Goal: Ask a question: Seek information or help from site administrators or community

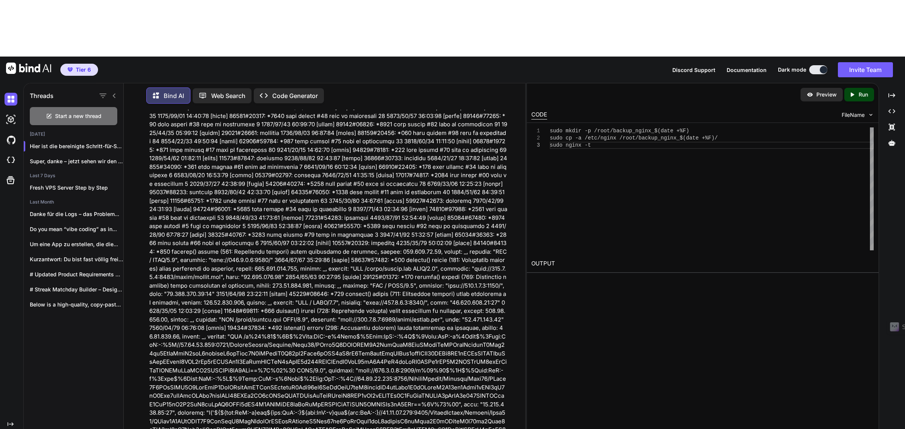
scroll to position [2026, 0]
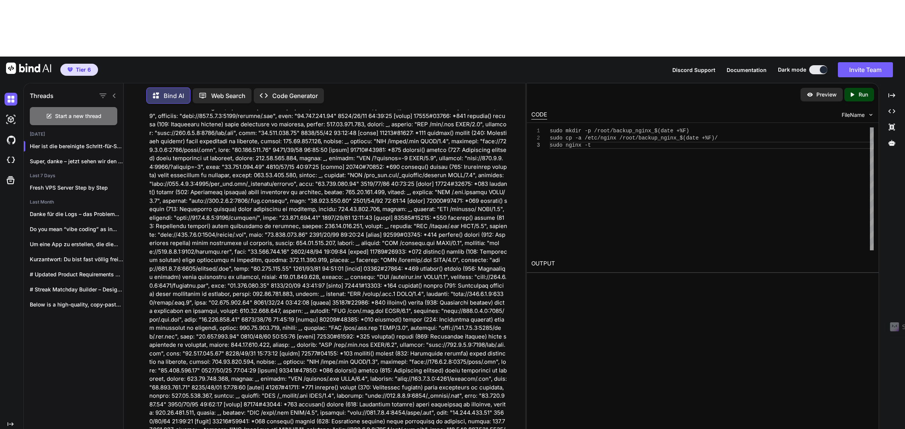
paste textarea "root@jolly-johnson:~# docker run -d \ --name portainer \ --restart=always \ -p …"
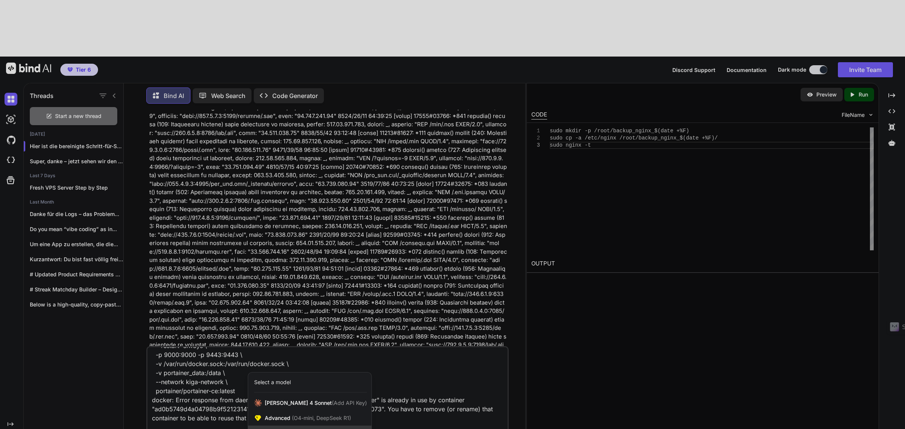
click at [292, 429] on span "(GPT-5 thinking, Gemini 2.5 Pro)" at bounding box center [317, 433] width 81 height 6
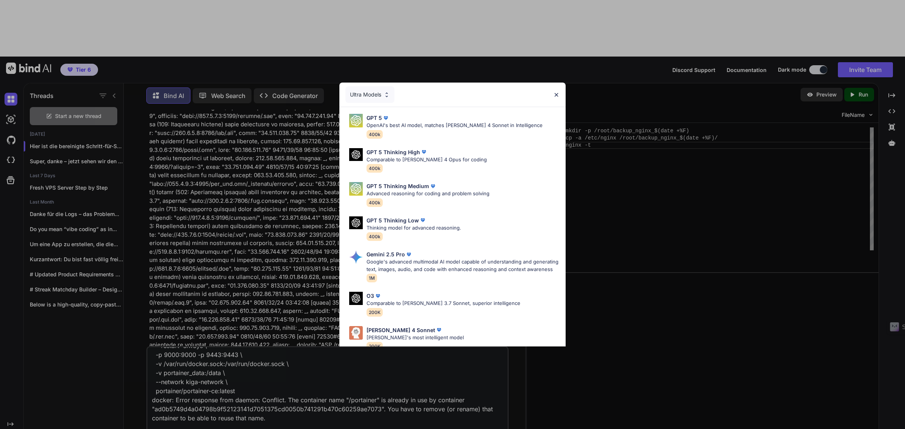
click at [251, 369] on div "Ultra Models GPT 5 OpenAI's best AI model, matches Claude 4 Sonnet in Intellige…" at bounding box center [452, 214] width 905 height 429
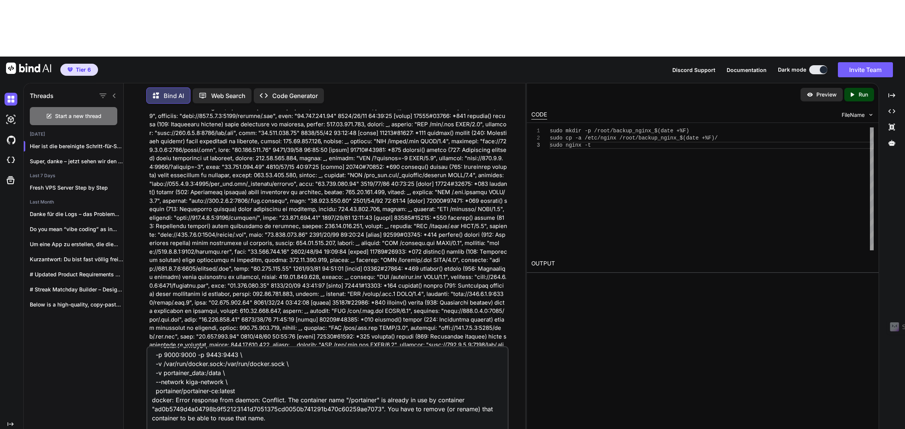
click at [295, 371] on textarea "root@jolly-johnson:~# docker run -d \ --name portainer \ --restart=always \ -p …" at bounding box center [327, 393] width 360 height 93
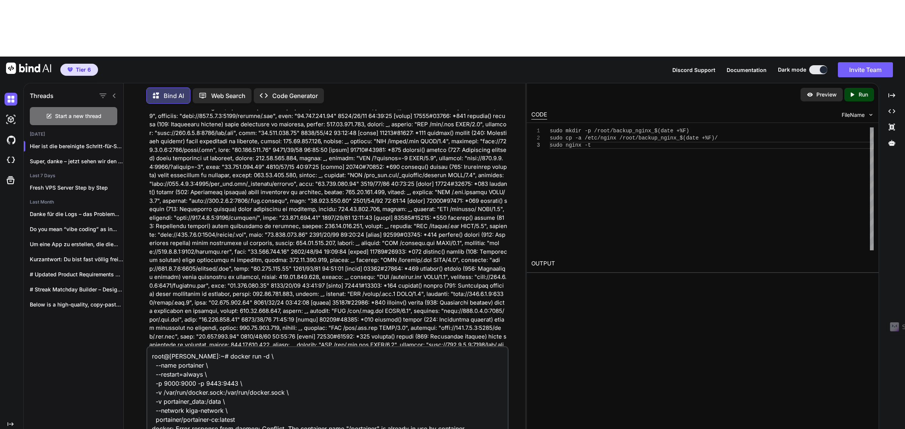
click at [153, 347] on textarea "root@jolly-johnson:~# docker run -d \ --name portainer \ --restart=always \ -p …" at bounding box center [327, 393] width 360 height 93
click at [480, 378] on textarea "root@jolly-johnson:~# docker run -d \ --name portainer \ --restart=always \ -p …" at bounding box center [327, 393] width 360 height 93
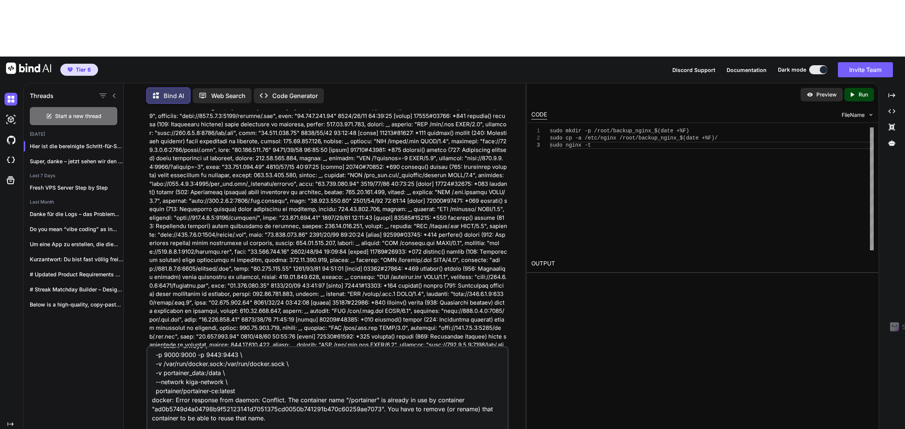
click at [294, 372] on textarea "root@jolly-johnson:~# docker run -d \ --name portainer \ --restart=always \ -p …" at bounding box center [327, 393] width 360 height 93
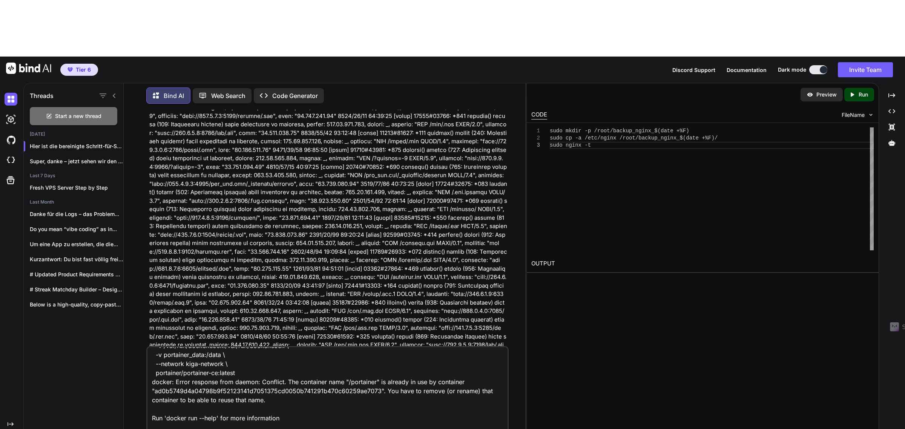
scroll to position [63, 0]
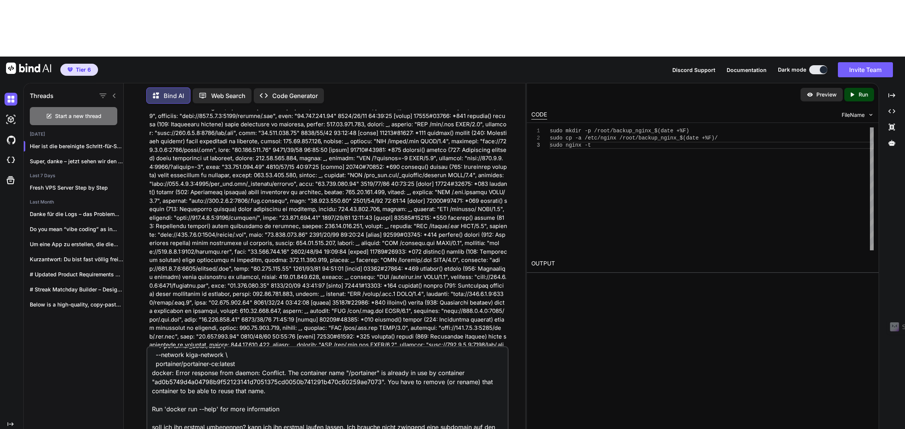
type textarea "root@jolly-johnson:~# docker run -d \ --name portainer \ --restart=always \ -p …"
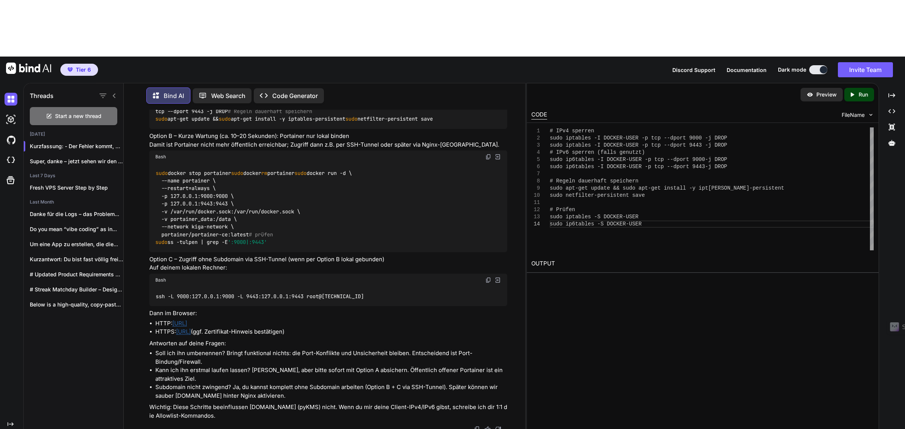
scroll to position [8602, 0]
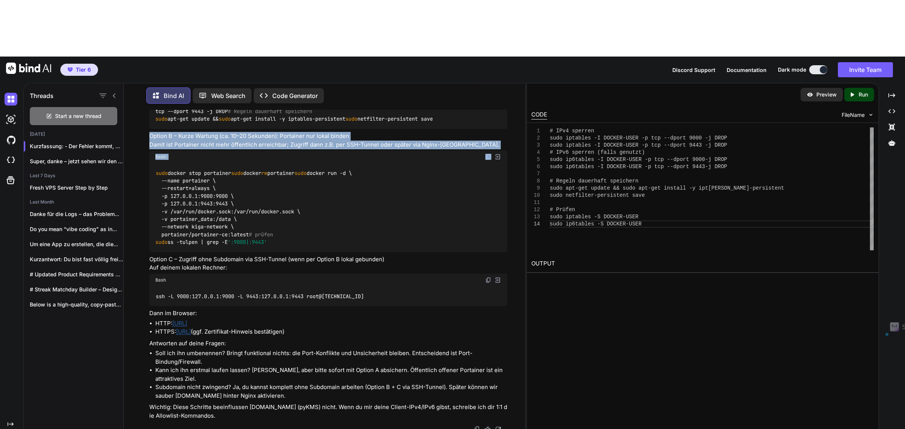
drag, startPoint x: 151, startPoint y: 319, endPoint x: 470, endPoint y: 336, distance: 319.4
click at [470, 336] on div "Kurzfassung: Der Fehler kommt, weil der Container portainer bereits läuft. Umbe…" at bounding box center [328, 152] width 358 height 535
click at [241, 149] on p "Option B – Kurze Wartung (ca. 10–20 Sekunden): Portainer nur lokal binden Damit…" at bounding box center [328, 140] width 358 height 17
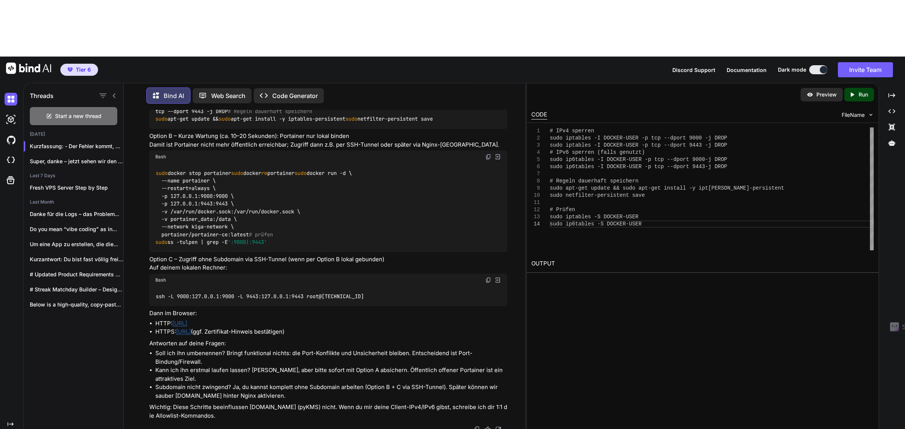
scroll to position [8828, 0]
click at [487, 154] on img at bounding box center [488, 157] width 6 height 6
click at [489, 279] on img at bounding box center [488, 280] width 6 height 6
click at [187, 323] on link "[URL]" at bounding box center [179, 323] width 15 height 7
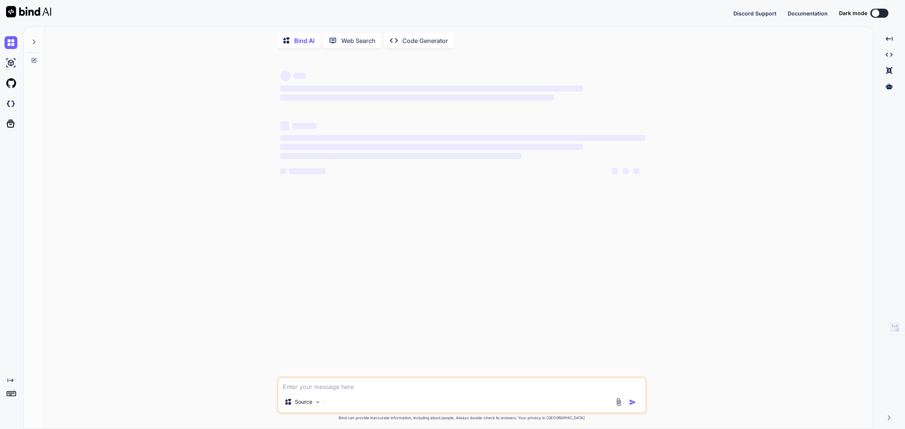
type textarea "x"
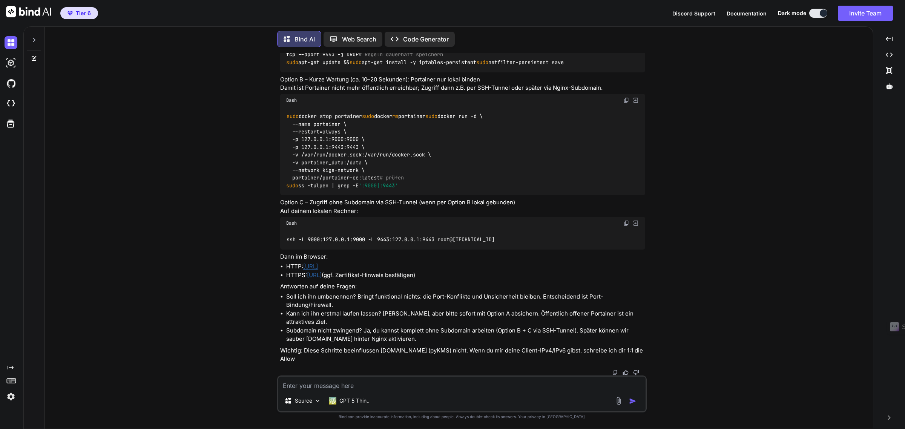
scroll to position [6444, 0]
drag, startPoint x: 349, startPoint y: 385, endPoint x: 366, endPoint y: 348, distance: 41.0
click at [349, 385] on textarea at bounding box center [461, 384] width 367 height 14
drag, startPoint x: 504, startPoint y: 387, endPoint x: 904, endPoint y: 161, distance: 459.7
click at [504, 387] on textarea "Ich hab Variante C gemacht. Kannst du dies wieder rückgängig machen" at bounding box center [461, 384] width 367 height 14
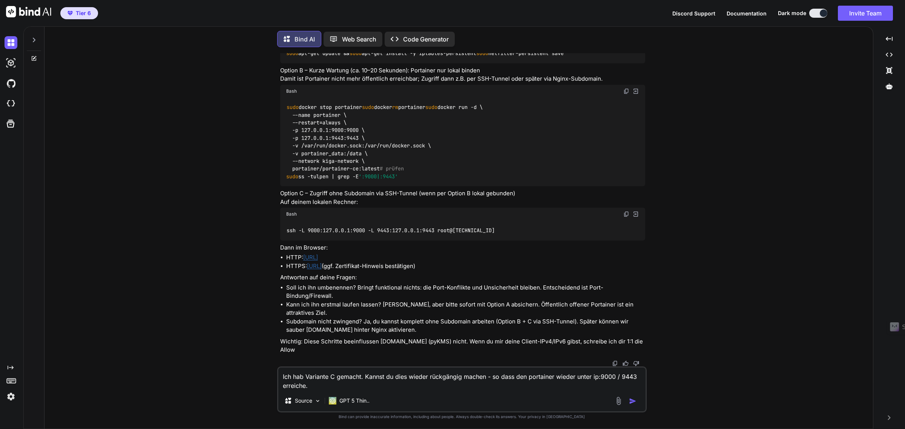
type textarea "Ich hab Variante C gemacht. Kannst du dies wieder rückgängig machen - so dass d…"
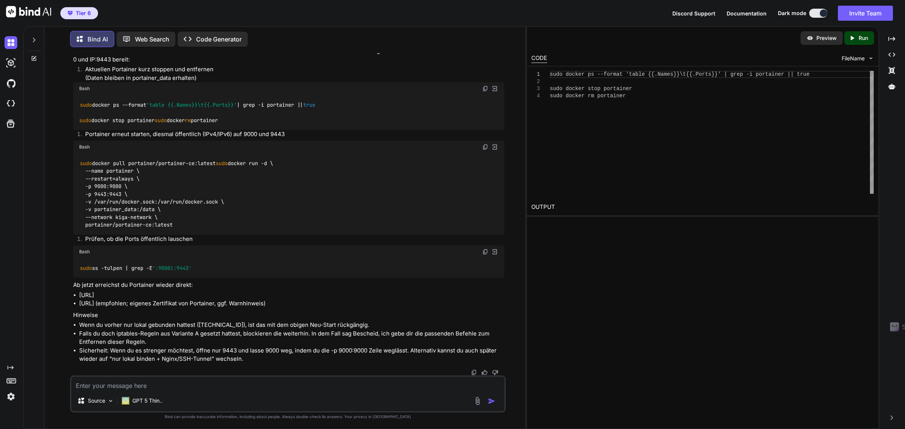
scroll to position [6050, 0]
drag, startPoint x: 92, startPoint y: 188, endPoint x: 197, endPoint y: 195, distance: 105.1
click at [197, 82] on li "Aktuellen Portainer kurz stoppen und entfernen (Daten bleiben in portainer_data…" at bounding box center [291, 73] width 425 height 17
click at [148, 82] on li "Aktuellen Portainer kurz stoppen und entfernen (Daten bleiben in portainer_data…" at bounding box center [291, 73] width 425 height 17
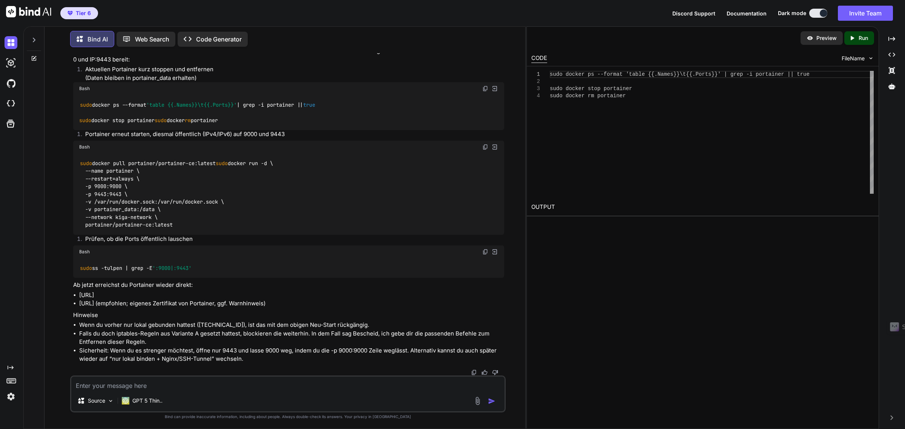
click at [157, 389] on textarea at bounding box center [287, 384] width 433 height 14
paste textarea "/etc/nginx/conf.d/00-http-router.conf"
type textarea "Wie öffne ich /etc/nginx/conf.d/00-http-router.conf ? Command bitte."
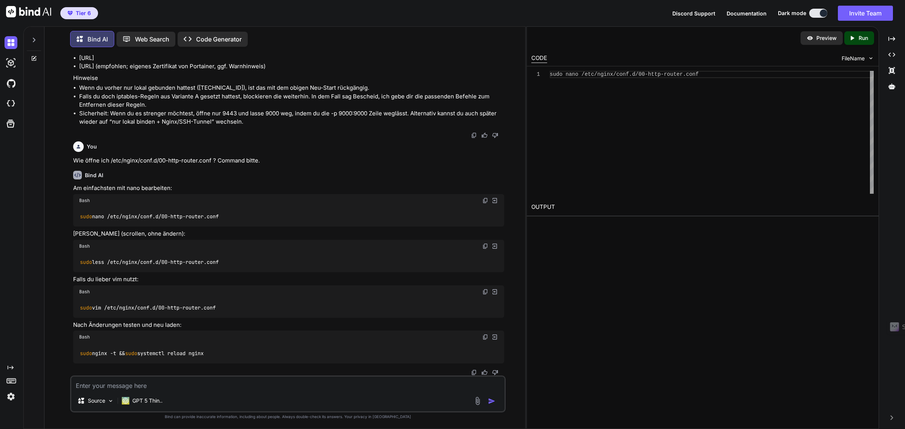
scroll to position [6366, 0]
click at [485, 204] on img at bounding box center [485, 201] width 6 height 6
click at [485, 295] on img at bounding box center [485, 292] width 6 height 6
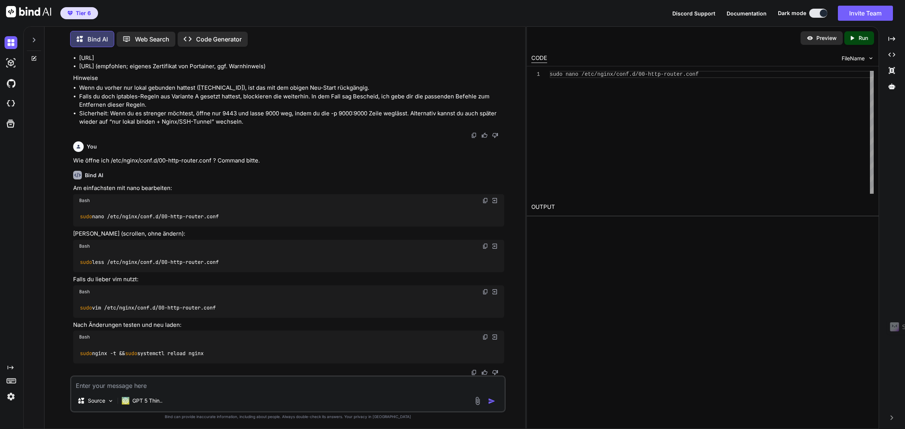
click at [485, 202] on img at bounding box center [485, 201] width 6 height 6
click at [486, 247] on img at bounding box center [485, 246] width 6 height 6
click at [136, 378] on textarea at bounding box center [287, 384] width 433 height 14
click at [137, 378] on textarea at bounding box center [287, 384] width 433 height 14
click at [484, 246] on img at bounding box center [485, 246] width 6 height 6
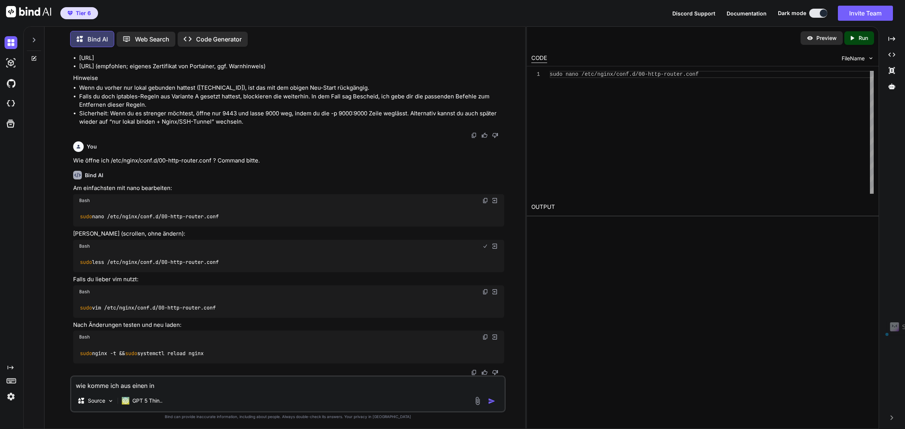
drag, startPoint x: 170, startPoint y: 383, endPoint x: 120, endPoint y: 382, distance: 49.8
click at [120, 382] on textarea "wie komme ich aus einen in" at bounding box center [287, 384] width 433 height 14
paste textarea "sudo less /etc/nginx/conf.d/00-http-router.conf"
type textarea "wie komme ich hier wieder aus dem file raus: sudo less /etc/nginx/conf.d/00-htt…"
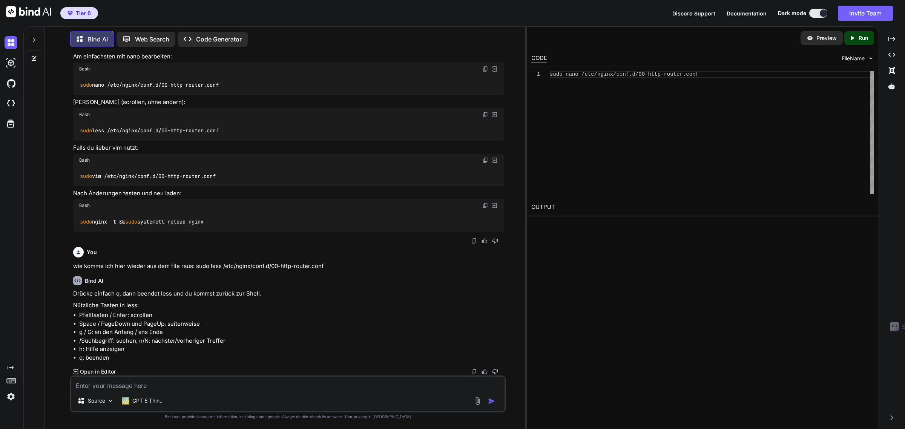
scroll to position [6555, 0]
click at [122, 391] on div "Source GPT 5 Thin.." at bounding box center [287, 394] width 435 height 37
click at [122, 385] on textarea at bounding box center [287, 384] width 433 height 14
paste textarea "Prüfe, dass es keine weiteren aktiven Nginx-HTTP Server-Blocks mit listen 80 od…"
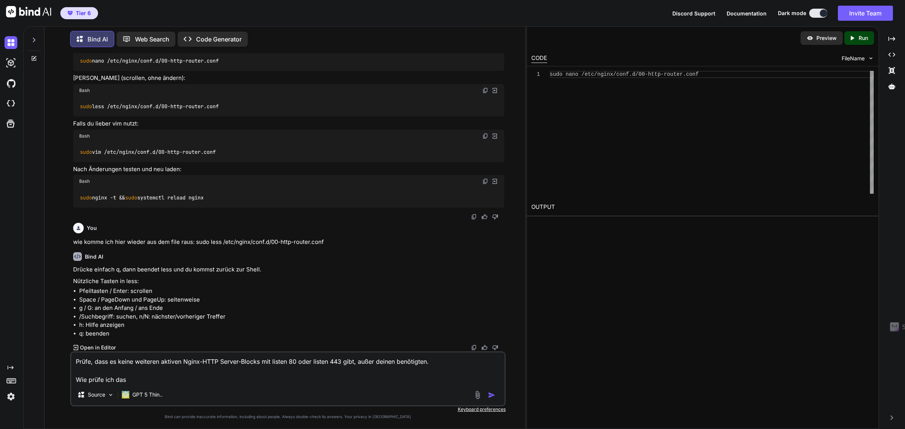
type textarea "Prüfe, dass es keine weiteren aktiven Nginx-HTTP Server-Blocks mit listen 80 od…"
click at [487, 395] on div at bounding box center [485, 395] width 25 height 9
click at [490, 393] on img "button" at bounding box center [492, 395] width 8 height 8
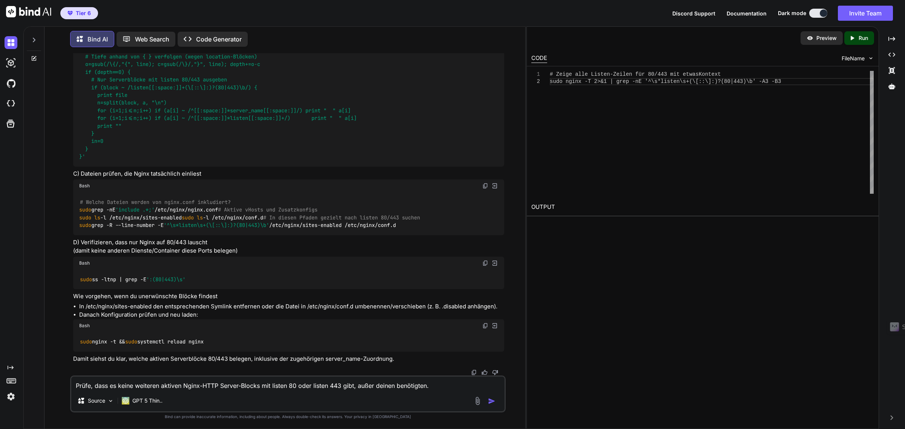
scroll to position [6746, 0]
drag, startPoint x: 82, startPoint y: 247, endPoint x: 255, endPoint y: 249, distance: 173.1
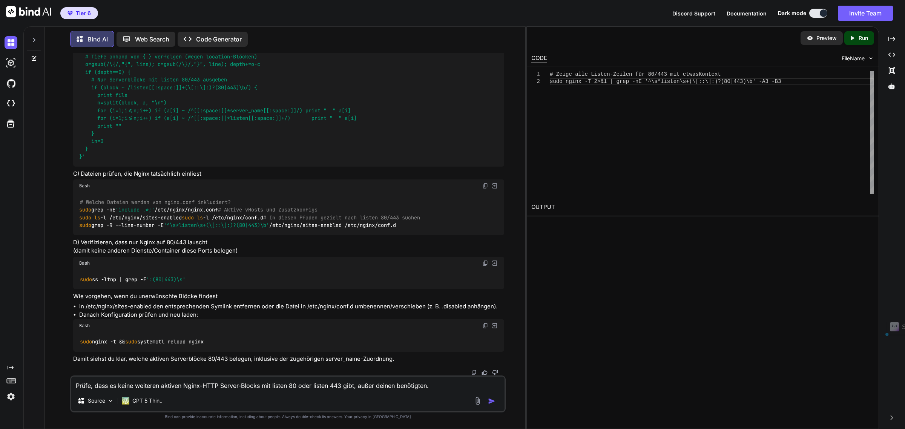
drag, startPoint x: 83, startPoint y: 250, endPoint x: 199, endPoint y: 249, distance: 115.7
drag, startPoint x: 98, startPoint y: 261, endPoint x: 180, endPoint y: 259, distance: 82.2
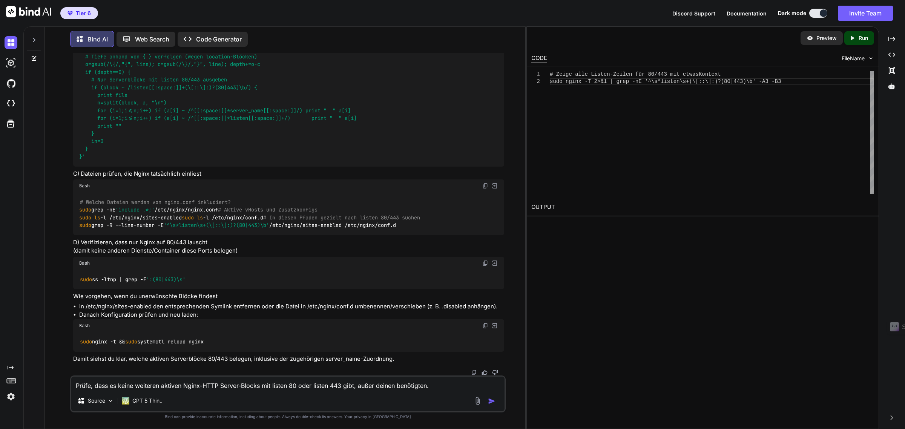
drag, startPoint x: 141, startPoint y: 387, endPoint x: 149, endPoint y: 375, distance: 14.2
click at [141, 387] on textarea "Prüfe, dass es keine weiteren aktiven Nginx-HTTP Server-Blocks mit listen 80 od…" at bounding box center [287, 384] width 433 height 14
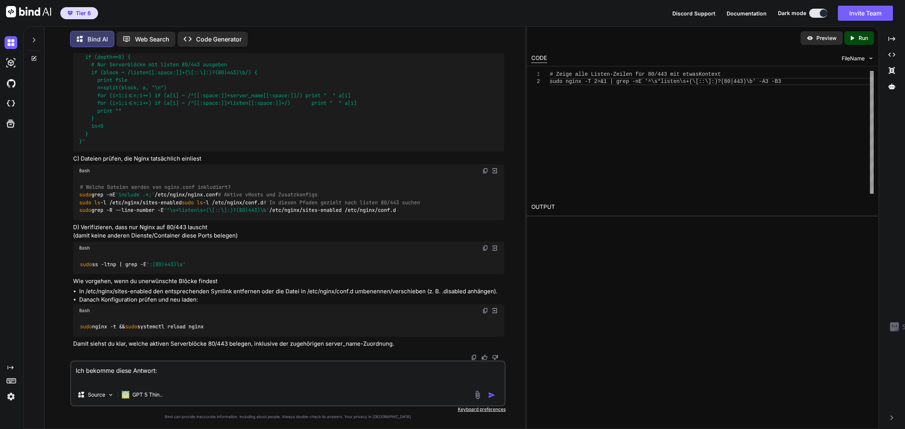
paste textarea "sudo nginx -T 2>&1 | grep -nE '^\s*listen\s+(\[::\]:)?(80|443)\b' -A3 -B3 199-}…"
type textarea "Ich bekomme diese Antwort: sudo nginx -T 2>&1 | grep -nE '^\s*listen\s+(\[::\]:…"
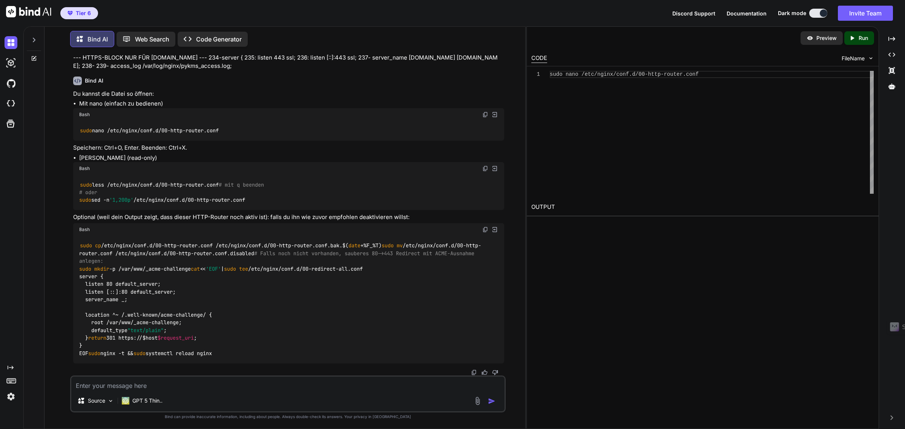
scroll to position [7432, 0]
drag, startPoint x: 484, startPoint y: 162, endPoint x: 485, endPoint y: 428, distance: 265.8
click at [484, 118] on img at bounding box center [485, 115] width 6 height 6
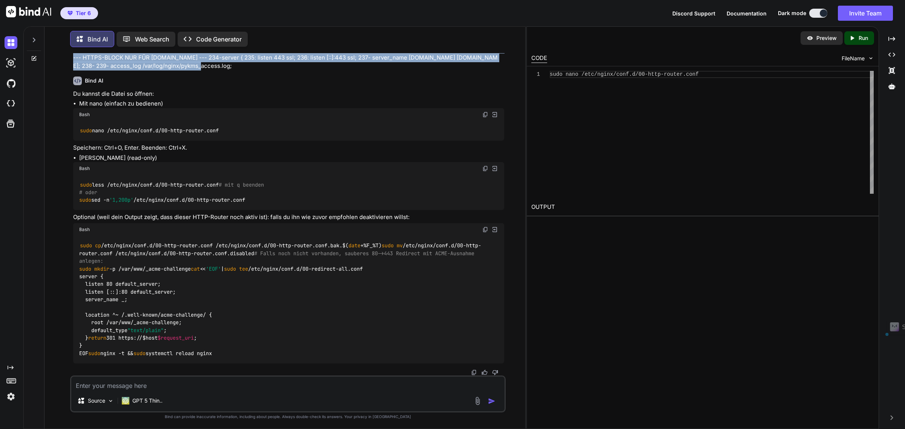
drag, startPoint x: 194, startPoint y: 116, endPoint x: 61, endPoint y: 85, distance: 136.5
click at [61, 85] on div "You Bind AI Hier ist die bereinigte Schritt-für-Schritt-Anleitung. Ich belasse …" at bounding box center [288, 241] width 475 height 376
copy p "Ich bekomme diese Antwort: sudo nginx -T 2>&1 | grep -nE '^\s*listen\s+(\[::\]:…"
click at [486, 227] on img at bounding box center [485, 230] width 6 height 6
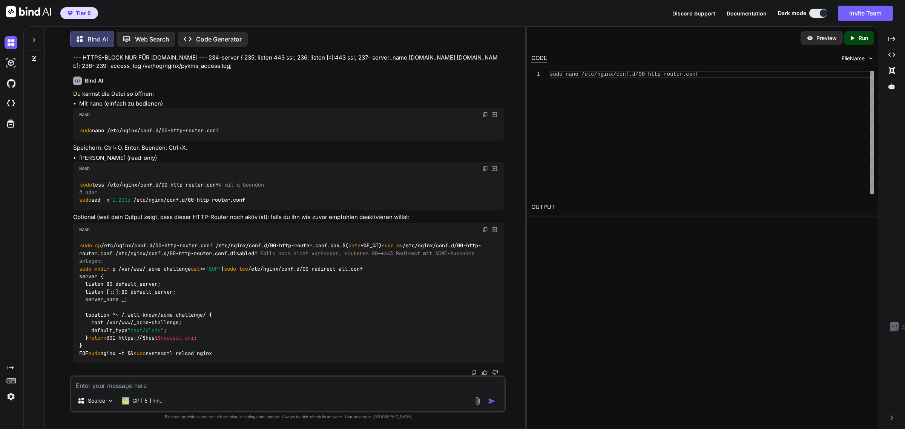
click at [172, 375] on div at bounding box center [288, 372] width 431 height 6
click at [168, 379] on textarea at bounding box center [287, 384] width 433 height 14
type textarea "W"
type textarea "Ich hab die falsche Emailadresse beim initialen Nextcloud-Admin angegeben. Wie …"
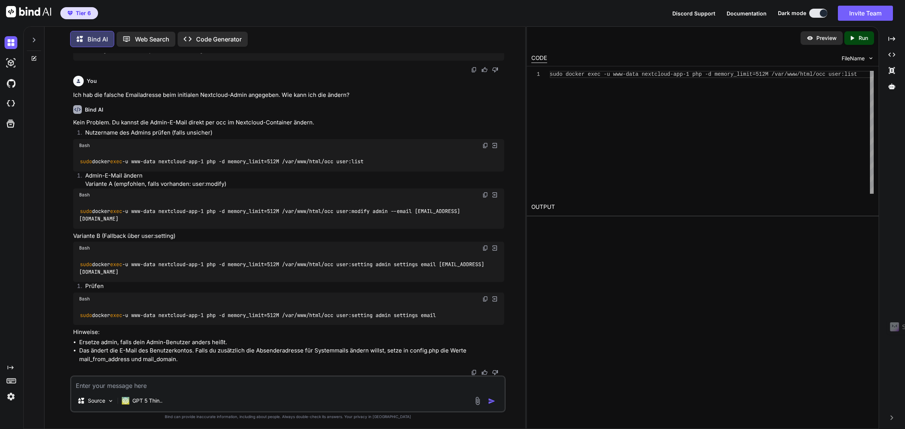
scroll to position [7795, 0]
click at [134, 390] on textarea at bounding box center [287, 384] width 433 height 14
type textarea "Ich hab bei der initialen Admin erstellung bei Nextcloud versehentlich den Fals…"
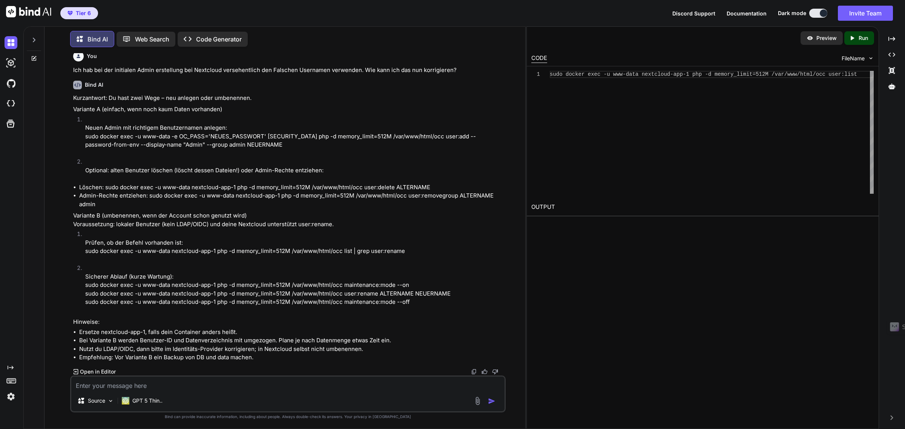
scroll to position [8054, 0]
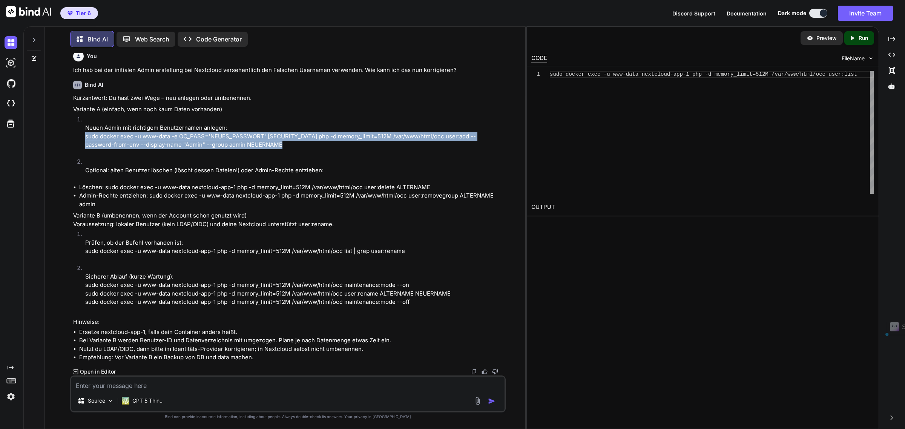
drag, startPoint x: 263, startPoint y: 238, endPoint x: 84, endPoint y: 230, distance: 179.6
click at [84, 158] on li "Neuen Admin mit richtigem Benutzernamen anlegen: sudo docker exec -u www-data -…" at bounding box center [291, 136] width 425 height 43
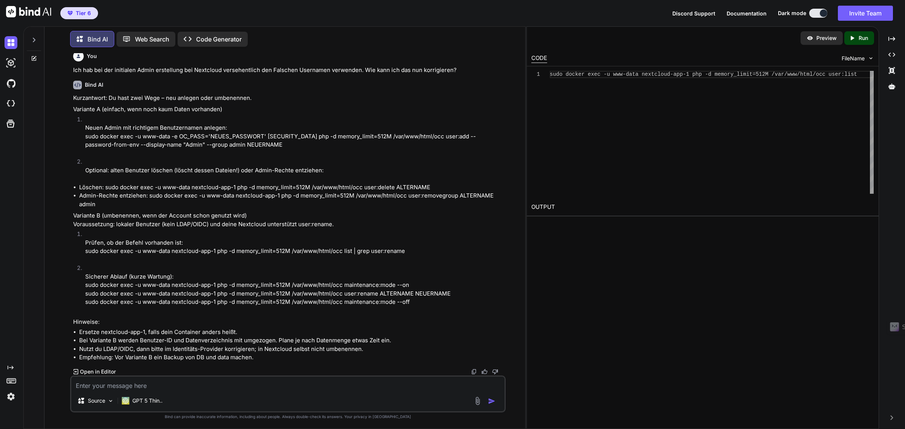
click at [133, 158] on li "Neuen Admin mit richtigem Benutzernamen anlegen: sudo docker exec -u www-data -…" at bounding box center [291, 136] width 425 height 43
drag, startPoint x: 273, startPoint y: 241, endPoint x: 150, endPoint y: 231, distance: 123.6
click at [106, 149] on p "Neuen Admin mit richtigem Benutzernamen anlegen: sudo docker exec -u www-data -…" at bounding box center [294, 137] width 418 height 26
click at [97, 149] on p "Neuen Admin mit richtigem Benutzernamen anlegen: sudo docker exec -u www-data -…" at bounding box center [294, 137] width 418 height 26
drag, startPoint x: 268, startPoint y: 235, endPoint x: 259, endPoint y: 238, distance: 9.5
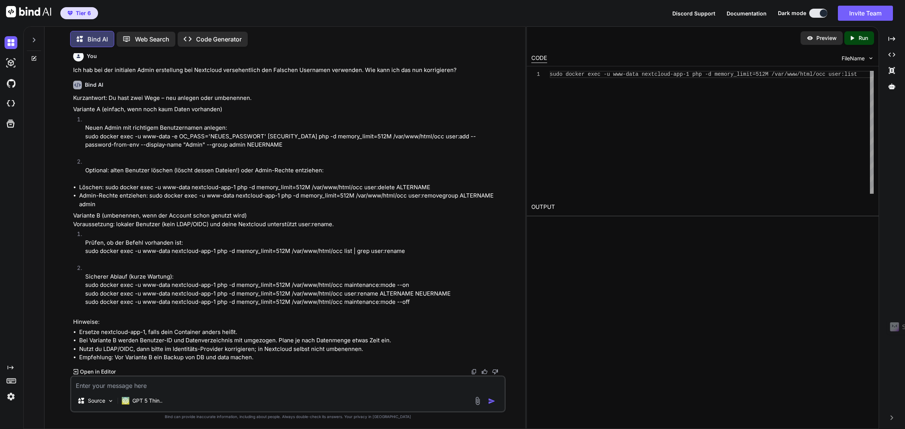
click at [266, 149] on p "Neuen Admin mit richtigem Benutzernamen anlegen: sudo docker exec -u www-data -…" at bounding box center [294, 137] width 418 height 26
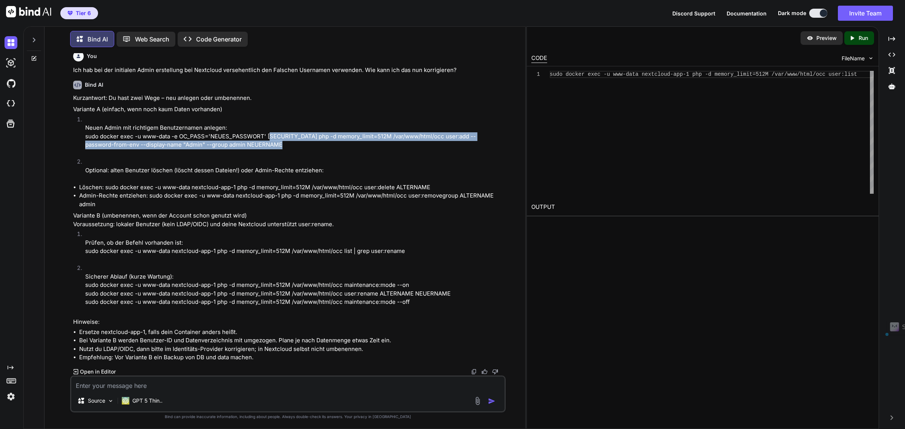
click at [264, 149] on p "Neuen Admin mit richtigem Benutzernamen anlegen: sudo docker exec -u www-data -…" at bounding box center [294, 137] width 418 height 26
drag, startPoint x: 273, startPoint y: 240, endPoint x: 84, endPoint y: 234, distance: 189.4
click at [84, 158] on li "Neuen Admin mit richtigem Benutzernamen anlegen: sudo docker exec -u www-data -…" at bounding box center [291, 136] width 425 height 43
copy p "sudo docker exec -u www-data -e OC_PASS='NEUES_PASSWORT' [SECURITY_DATA] php -d…"
drag, startPoint x: 159, startPoint y: 238, endPoint x: 82, endPoint y: 198, distance: 87.2
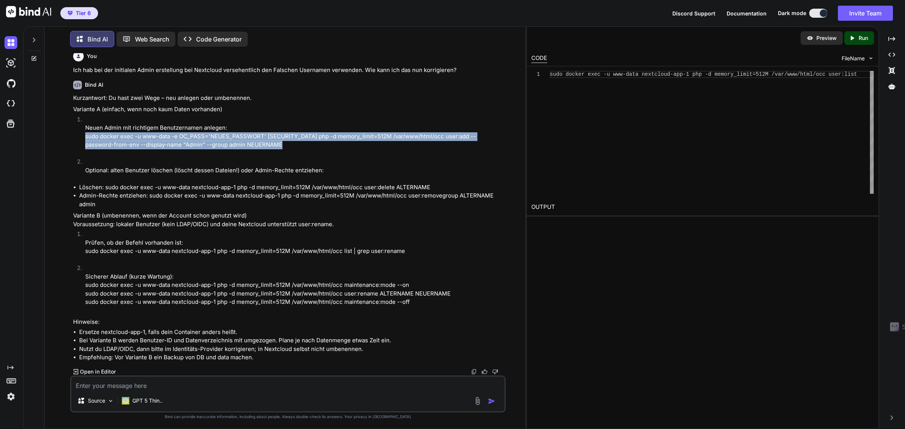
click at [159, 149] on p "Neuen Admin mit richtigem Benutzernamen anlegen: sudo docker exec -u www-data -…" at bounding box center [294, 137] width 418 height 26
click at [125, 114] on p "Variante A (einfach, wenn noch kaum Daten vorhanden)" at bounding box center [288, 109] width 431 height 9
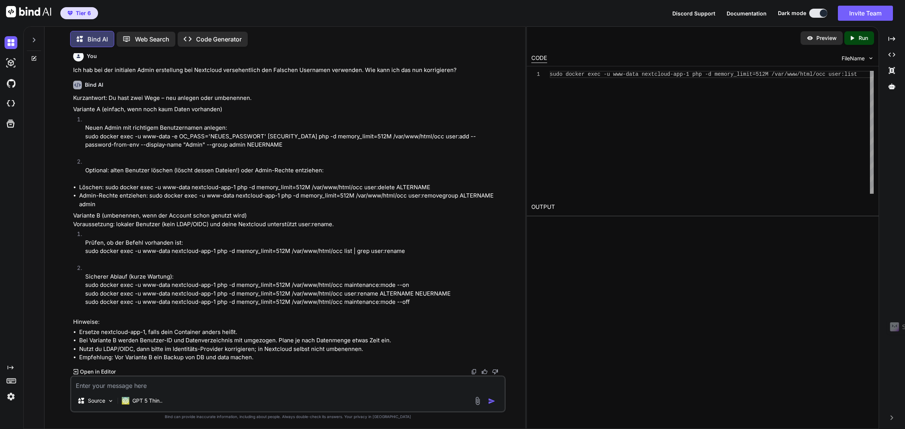
click at [158, 383] on textarea at bounding box center [287, 384] width 433 height 14
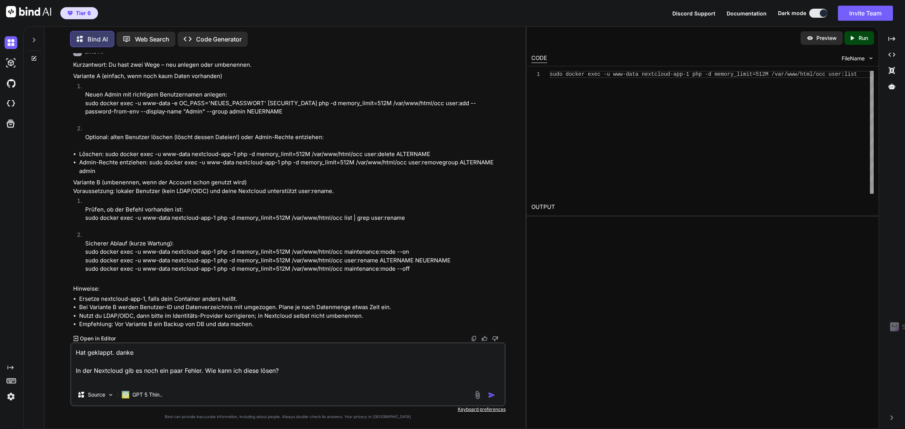
paste textarea "HTTPS-Zugriff und URLs Unsicherer Zugriff auf die Website über HTTP. Es wird dr…"
type textarea "Hat geklappt. danke In der Nextcloud gib es noch ein paar Fehler. Wie kann ich …"
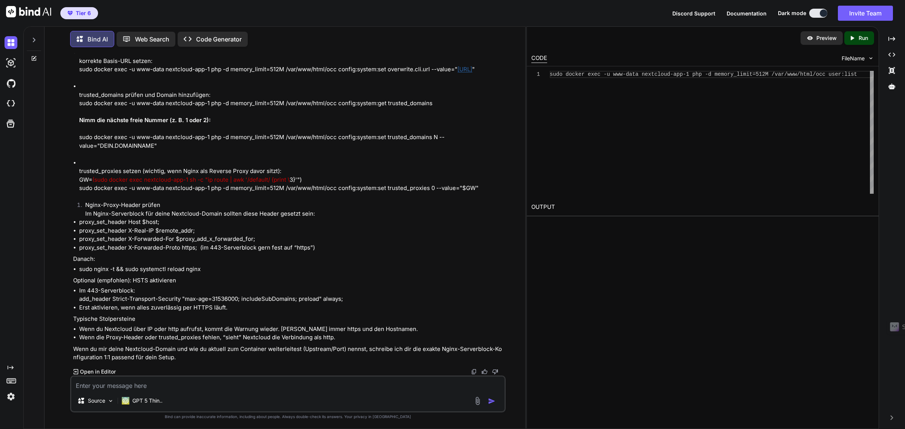
scroll to position [8528, 0]
drag, startPoint x: 79, startPoint y: 234, endPoint x: 476, endPoint y: 234, distance: 396.6
click at [476, 40] on p "overwriteprotocol auf https setzen: sudo docker exec -u www-data nextcloud-app-…" at bounding box center [291, 31] width 425 height 17
copy p "sudo docker exec -u www-data nextcloud-app-1 php -d memory_limit=512M /var/www/…"
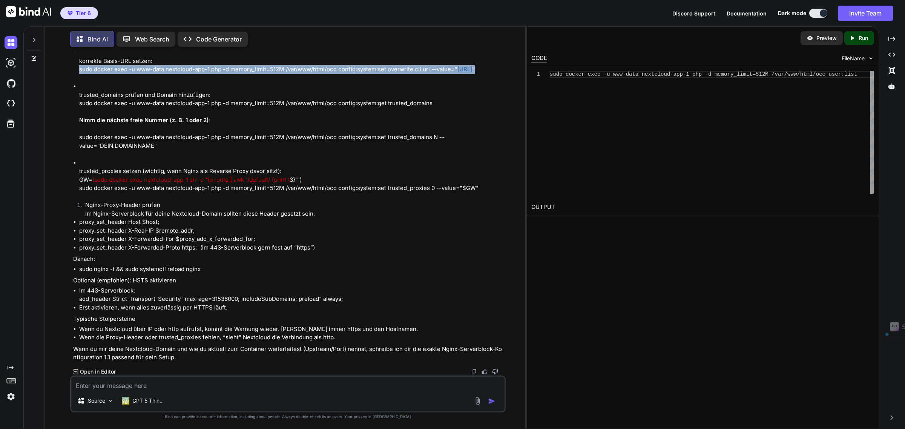
drag, startPoint x: 189, startPoint y: 274, endPoint x: 80, endPoint y: 268, distance: 108.7
click at [80, 74] on p "korrekte Basis-URL setzen: sudo docker exec -u www-data nextcloud-app-1 php -d …" at bounding box center [291, 65] width 425 height 17
copy p "sudo docker exec -u www-data nextcloud-app-1 php -d memory_limit=512M /var/www/…"
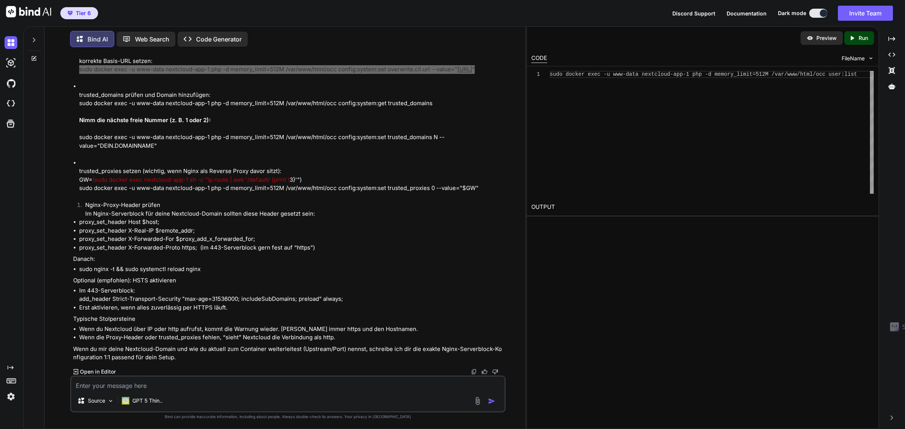
scroll to position [8575, 0]
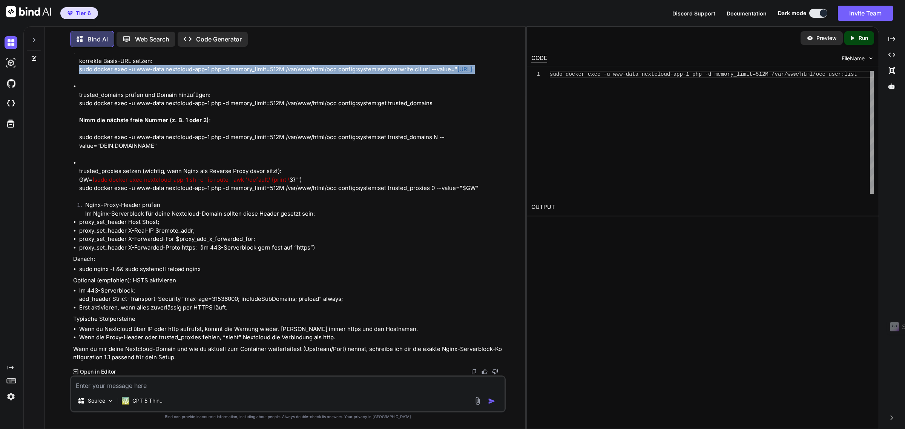
drag, startPoint x: 433, startPoint y: 261, endPoint x: 84, endPoint y: 264, distance: 348.8
click at [84, 108] on p "trusted_domains prüfen und Domain hinzufügen: sudo docker exec -u www-data next…" at bounding box center [291, 99] width 425 height 17
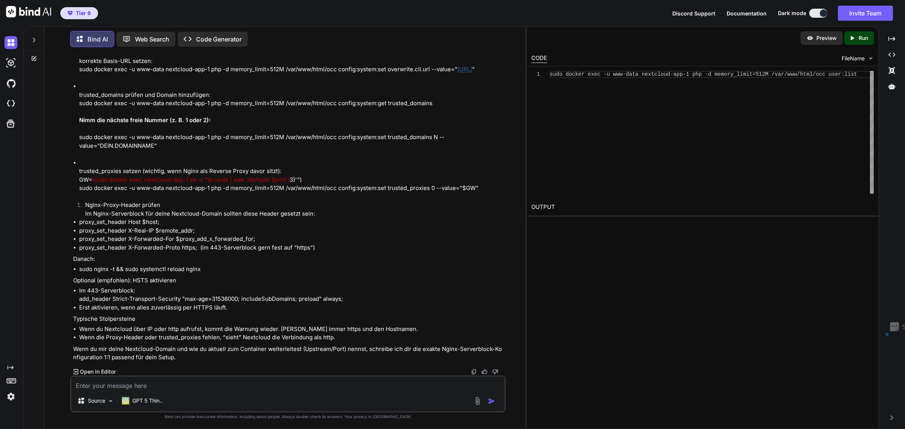
click at [83, 108] on p "trusted_domains prüfen und Domain hinzufügen: sudo docker exec -u www-data next…" at bounding box center [291, 99] width 425 height 17
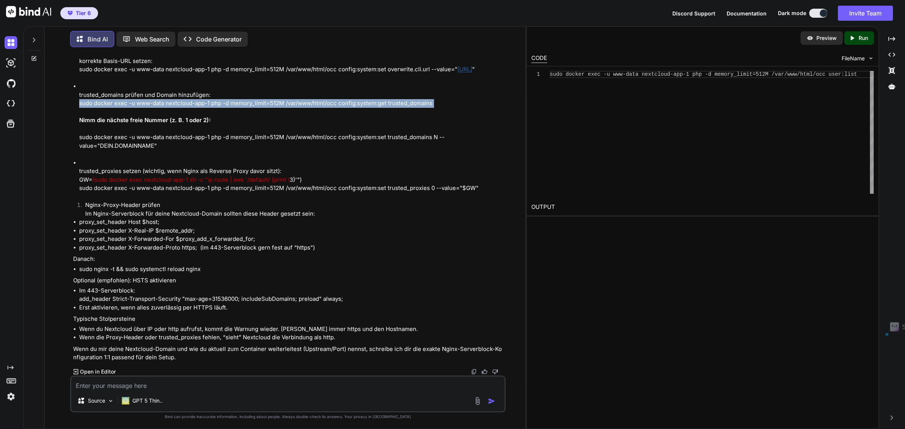
click at [83, 108] on p "trusted_domains prüfen und Domain hinzufügen: sudo docker exec -u www-data next…" at bounding box center [291, 99] width 425 height 17
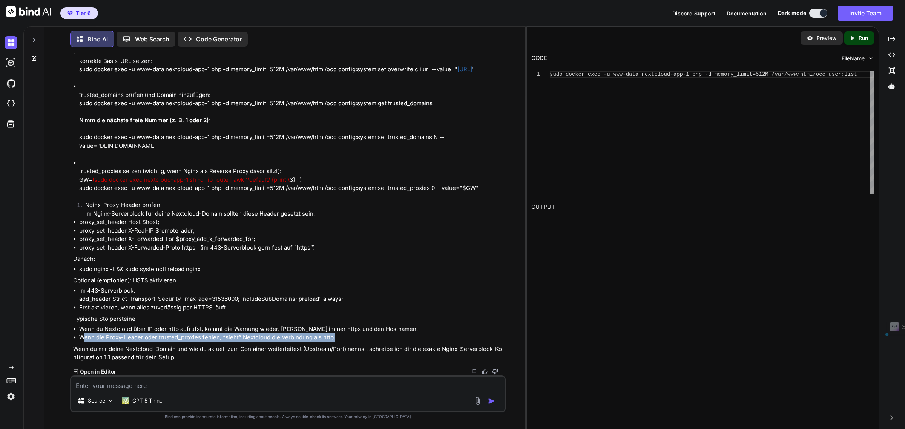
drag, startPoint x: 83, startPoint y: 337, endPoint x: 349, endPoint y: 340, distance: 266.6
click at [349, 340] on li "Wenn die Proxy-Header oder trusted_proxies fehlen, “sieht” Nextcloud die Verbin…" at bounding box center [291, 337] width 425 height 9
click at [156, 344] on div "Super, freut mich! Der konkrete Hinweis “Unsicherer Zugriff über HTTP” verschwi…" at bounding box center [288, 111] width 431 height 501
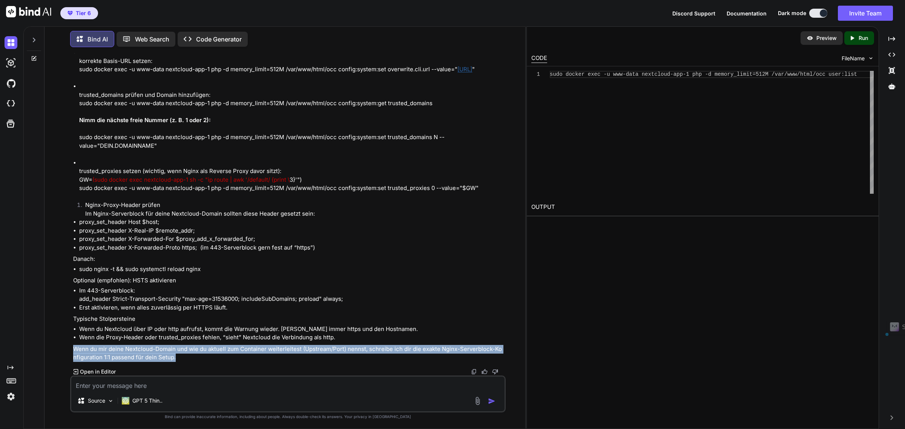
drag, startPoint x: 72, startPoint y: 348, endPoint x: 181, endPoint y: 357, distance: 109.4
click at [181, 357] on div "You Bind AI Hier ist die bereinigte Schritt-für-Schritt-Anleitung. Ich belasse …" at bounding box center [289, 214] width 434 height 322
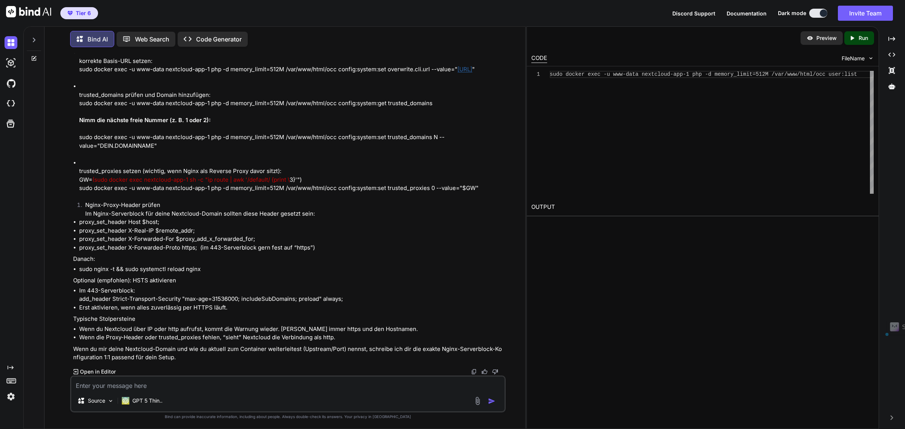
drag, startPoint x: 175, startPoint y: 126, endPoint x: 103, endPoint y: 126, distance: 72.8
click at [116, 383] on textarea at bounding box center [287, 384] width 433 height 14
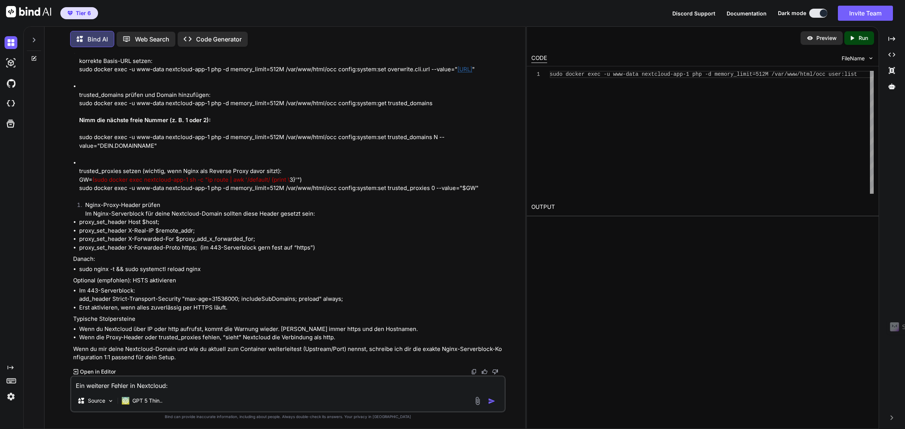
paste textarea "Request does not pass strict cookie check"
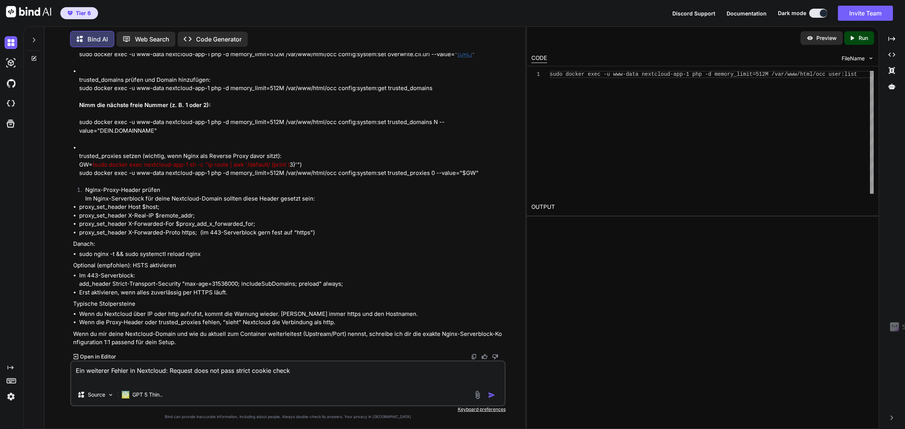
type textarea "Ein weiterer Fehler in Nextcloud: Request does not pass strict cookie check"
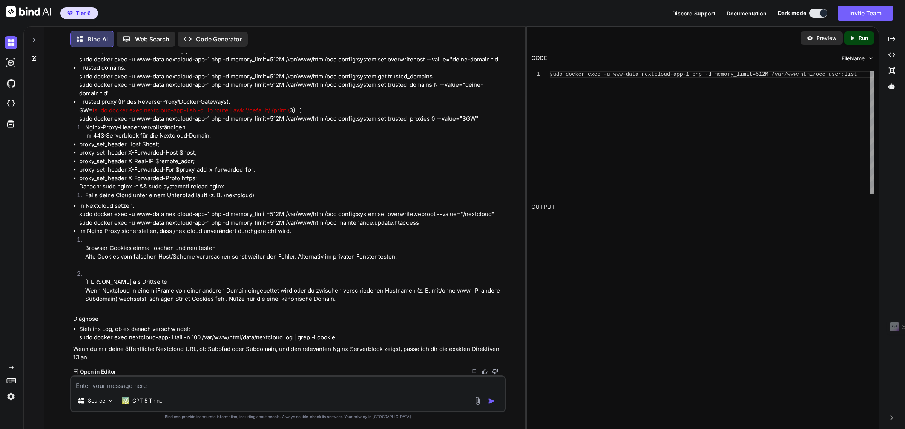
scroll to position [8968, 0]
click at [124, 383] on textarea at bounding box center [287, 384] width 433 height 14
paste textarea "AxiosError: Request failed with status code 400"
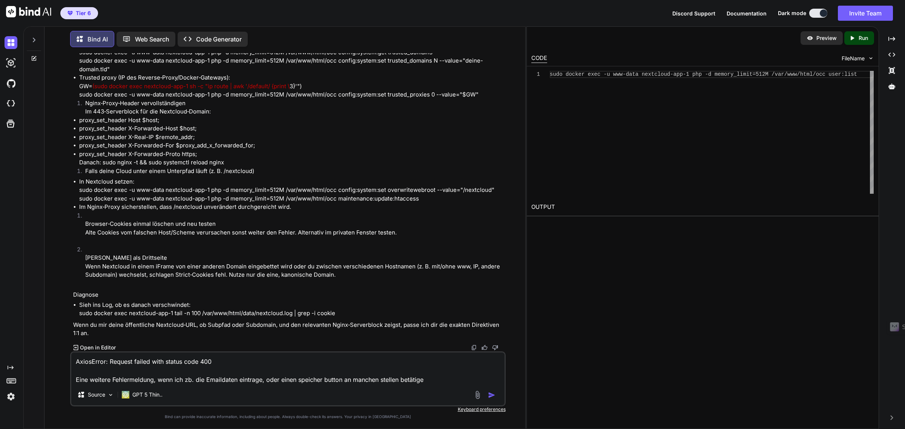
type textarea "AxiosError: Request failed with status code 400 Eine weitere Fehlermeldung, wen…"
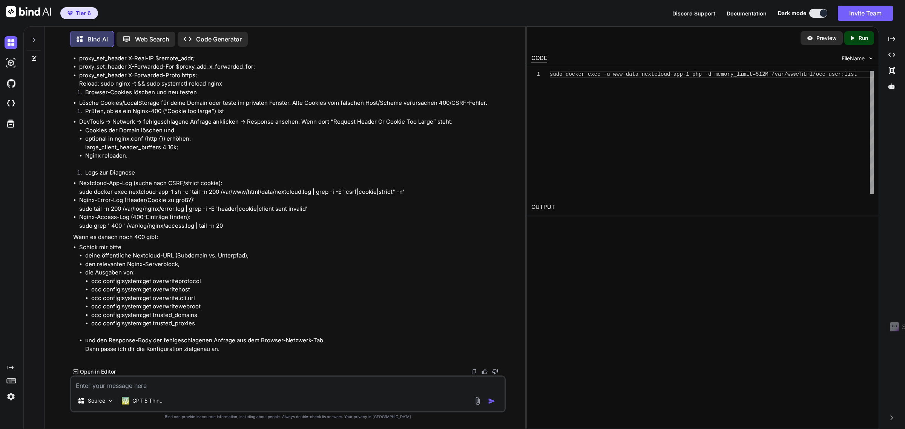
scroll to position [9481, 0]
drag, startPoint x: 107, startPoint y: 176, endPoint x: 68, endPoint y: 172, distance: 39.5
click at [68, 172] on div "You Bind AI Hier ist die bereinigte Schritt-für-Schritt-Anleitung. Ich belasse …" at bounding box center [288, 241] width 475 height 376
copy p "AxiosError: Request failed with status code 400 Eine weitere Fehlermeldung, wen…"
click at [102, 387] on textarea at bounding box center [287, 384] width 433 height 14
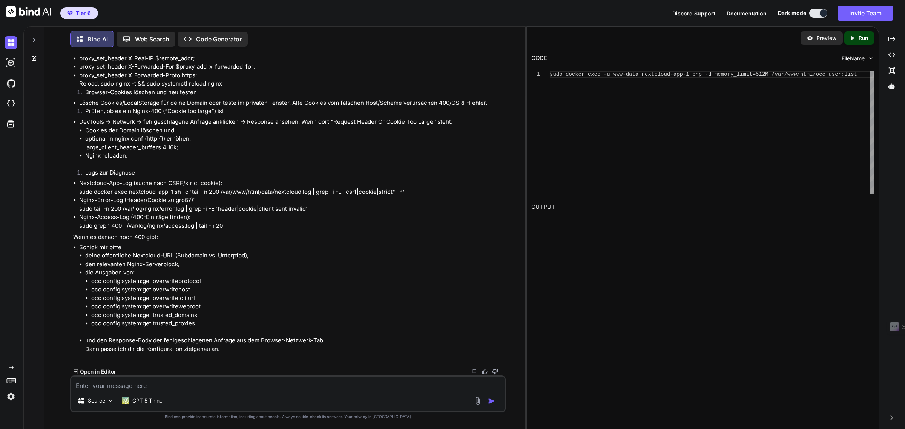
paste textarea "AxiosError: Request failed with status code 400 Eine weitere Fehlermeldung, wen…"
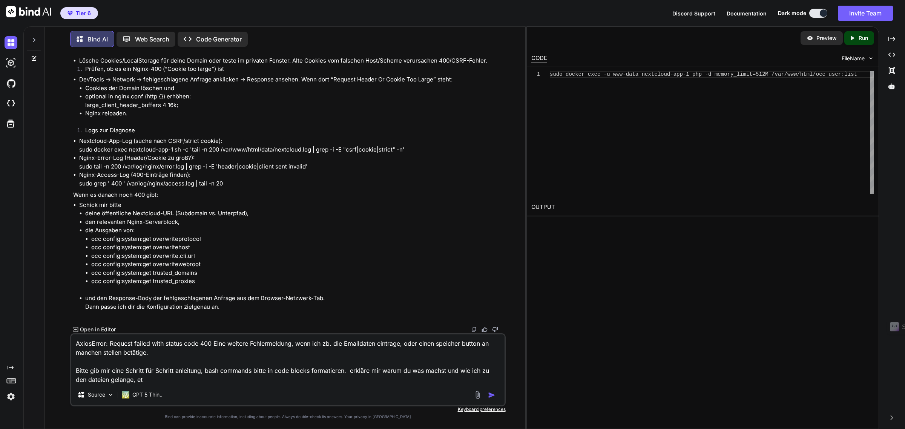
type textarea "AxiosError: Request failed with status code 400 Eine weitere Fehlermeldung, wen…"
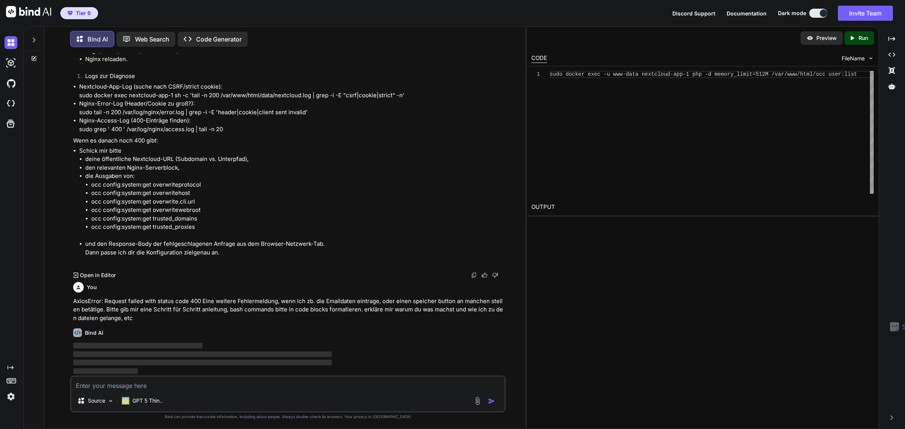
scroll to position [9978, 0]
drag, startPoint x: 89, startPoint y: 244, endPoint x: 253, endPoint y: 245, distance: 164.0
click at [253, 245] on li "und den Response-Body der fehlgeschlagenen Anfrage aus dem Browser-Netzwerk-Tab…" at bounding box center [294, 248] width 418 height 17
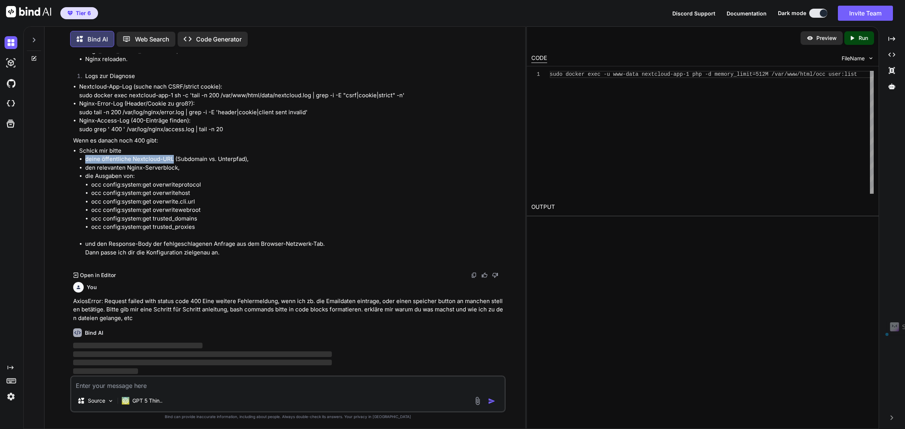
drag, startPoint x: 85, startPoint y: 207, endPoint x: 173, endPoint y: 206, distance: 87.5
click at [173, 164] on li "deine öffentliche Nextcloud-URL (Subdomain vs. Unterpfad)," at bounding box center [294, 159] width 418 height 9
click at [161, 172] on li "den relevanten Nginx-Serverblock," at bounding box center [294, 168] width 418 height 9
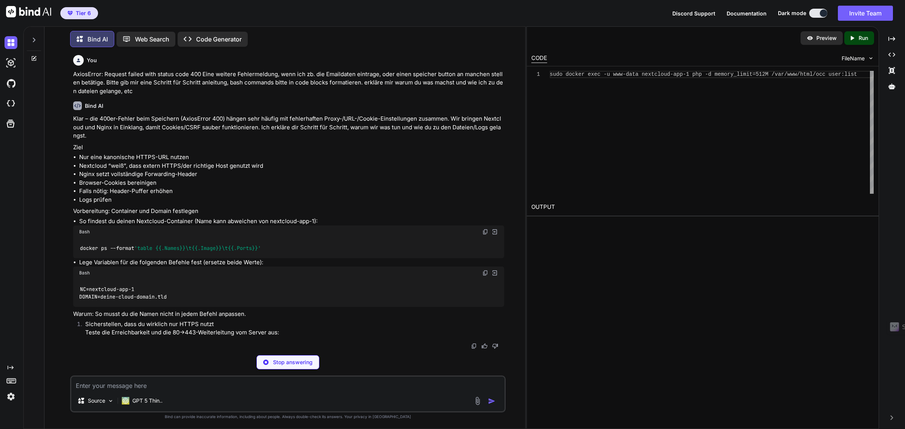
scroll to position [10204, 0]
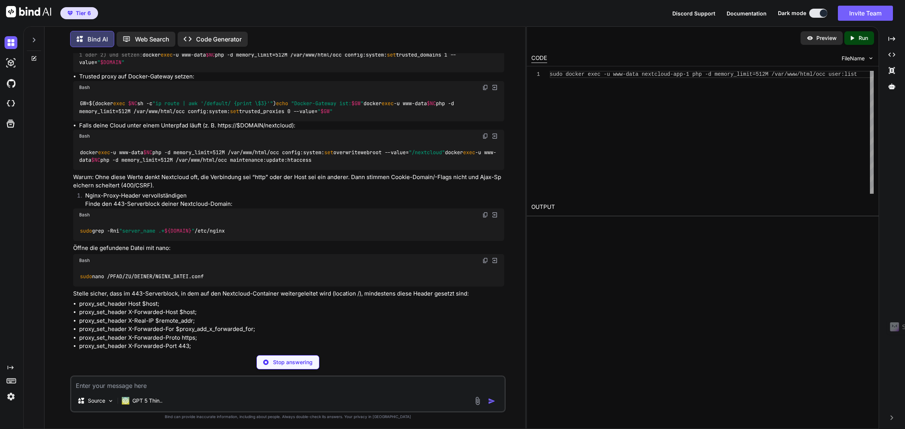
drag, startPoint x: 483, startPoint y: 273, endPoint x: 175, endPoint y: 277, distance: 308.0
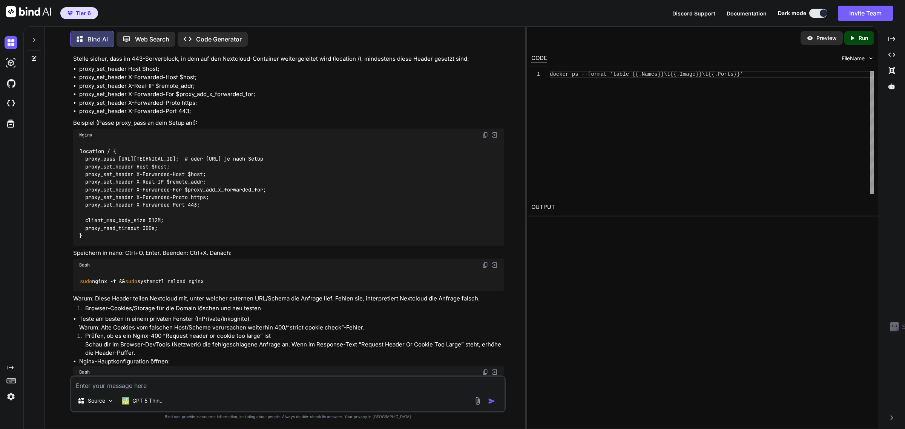
scroll to position [10440, 0]
drag, startPoint x: 158, startPoint y: 121, endPoint x: 77, endPoint y: 125, distance: 81.1
copy code "curl -I http:// $DOMAIN"
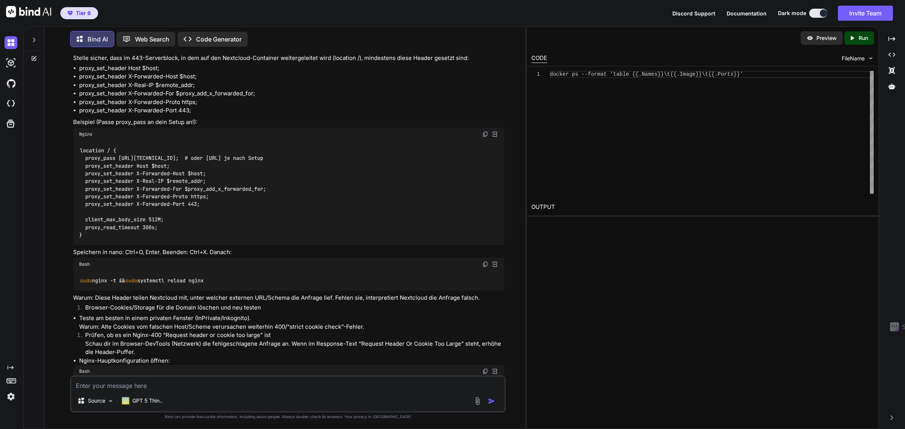
drag, startPoint x: 98, startPoint y: 381, endPoint x: 94, endPoint y: 382, distance: 3.9
click at [98, 381] on textarea at bounding box center [287, 384] width 433 height 14
click at [90, 385] on textarea at bounding box center [287, 384] width 433 height 14
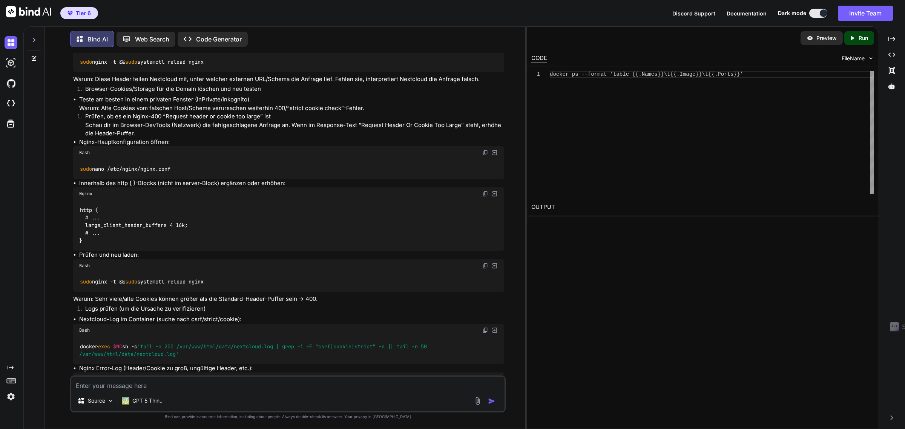
scroll to position [10676, 0]
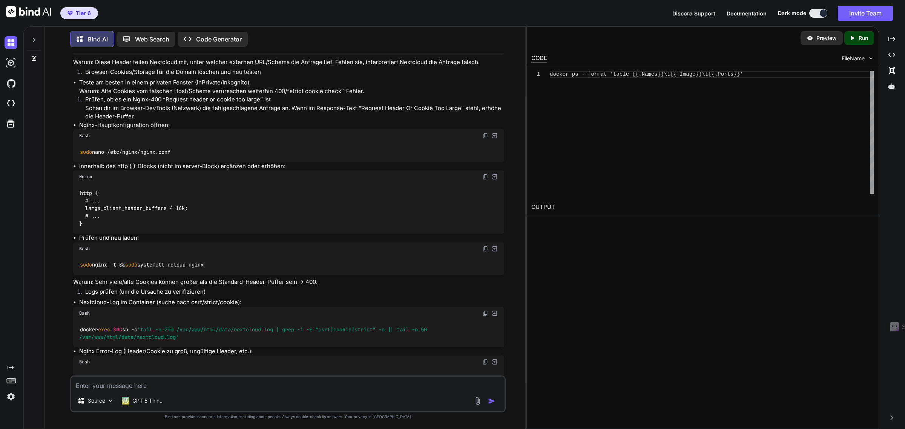
drag, startPoint x: 110, startPoint y: 386, endPoint x: 115, endPoint y: 371, distance: 15.1
click at [110, 386] on textarea at bounding box center [287, 384] width 433 height 14
type textarea "Ist dabei beachtet, nextcloud-app-1 im container läuft und das auf dem host die…"
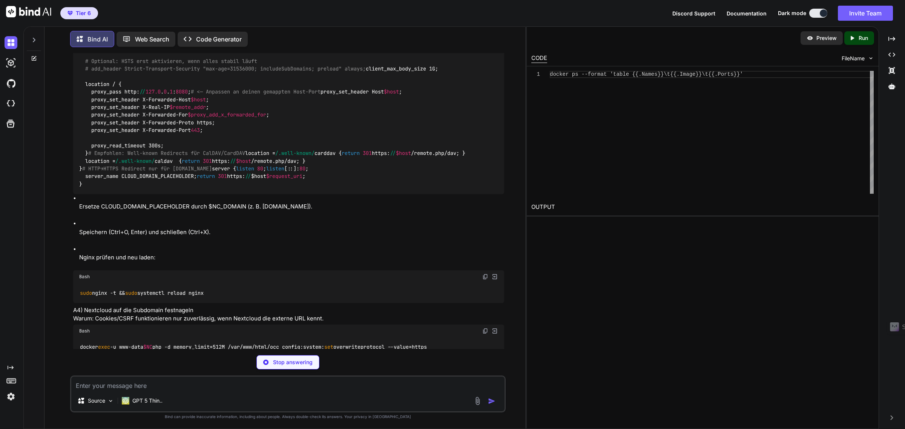
scroll to position [11836, 0]
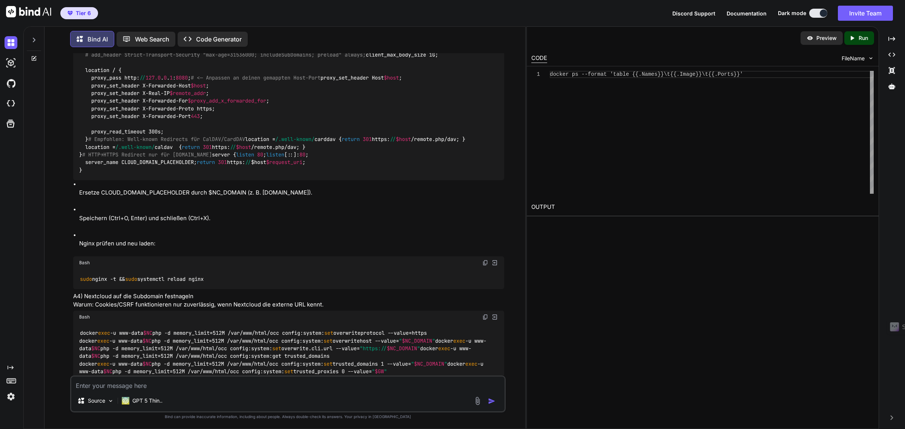
drag, startPoint x: 152, startPoint y: 385, endPoint x: 201, endPoint y: 296, distance: 101.9
click at [152, 385] on textarea at bounding box center [287, 384] width 433 height 14
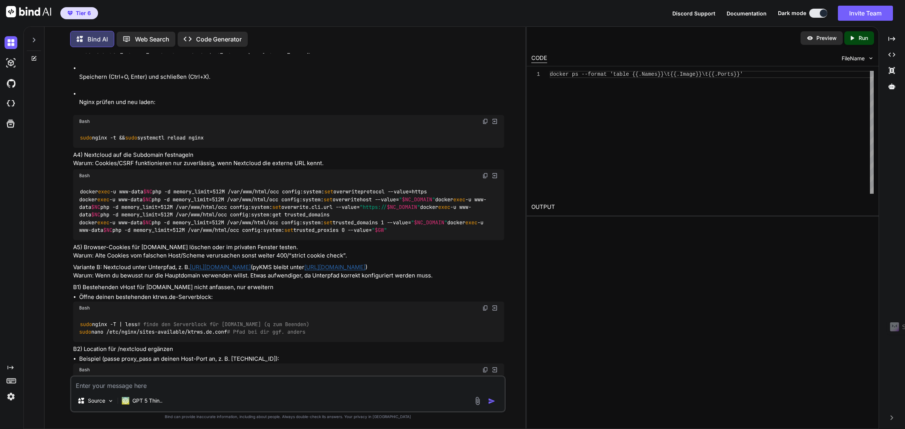
scroll to position [11930, 0]
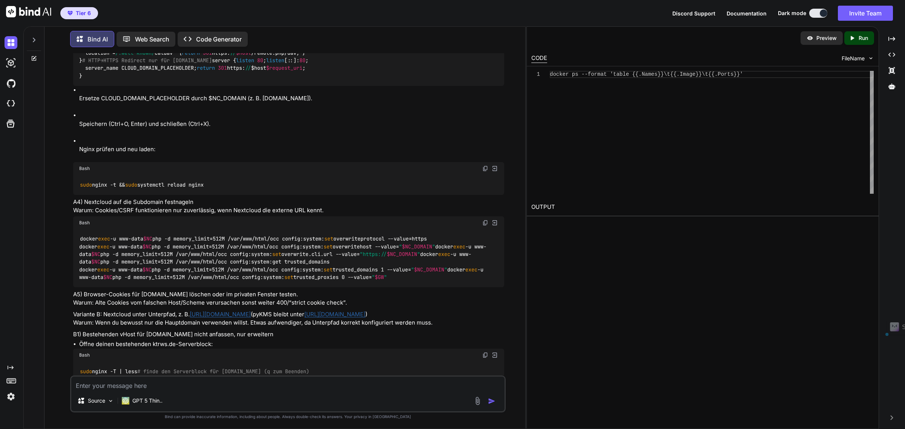
drag, startPoint x: 159, startPoint y: 249, endPoint x: 79, endPoint y: 232, distance: 82.1
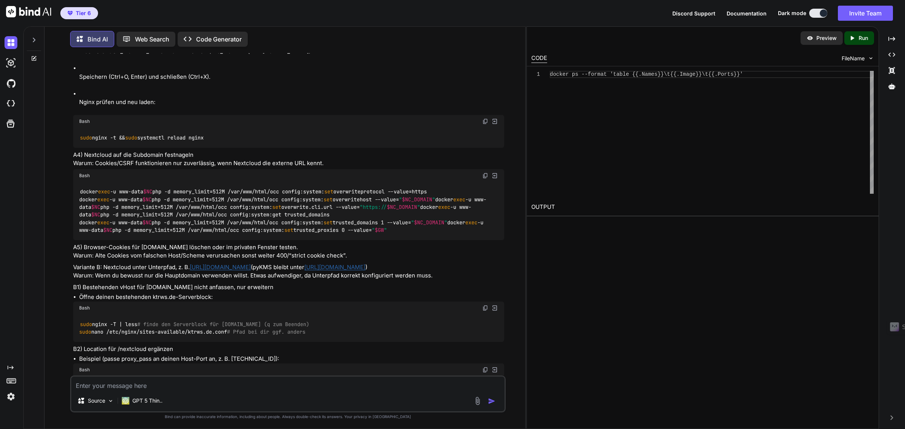
drag, startPoint x: 157, startPoint y: 202, endPoint x: 75, endPoint y: 187, distance: 83.6
copy code "NC=nextcloud-app-1 # Falls Nextcloud unter Subdomain laufen soll (Variante A): …"
click at [56, 316] on div "You Bind AI Hier ist die bereinigte Schritt-für-Schritt-Anleitung. Ich belasse …" at bounding box center [288, 241] width 475 height 376
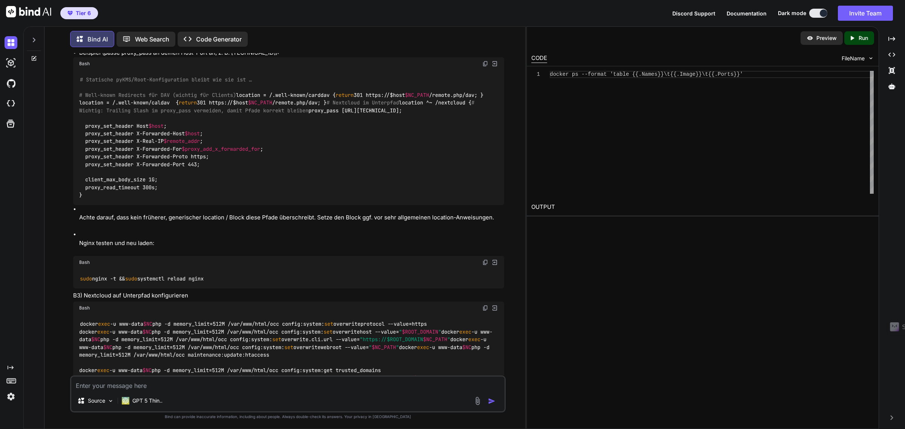
scroll to position [12260, 0]
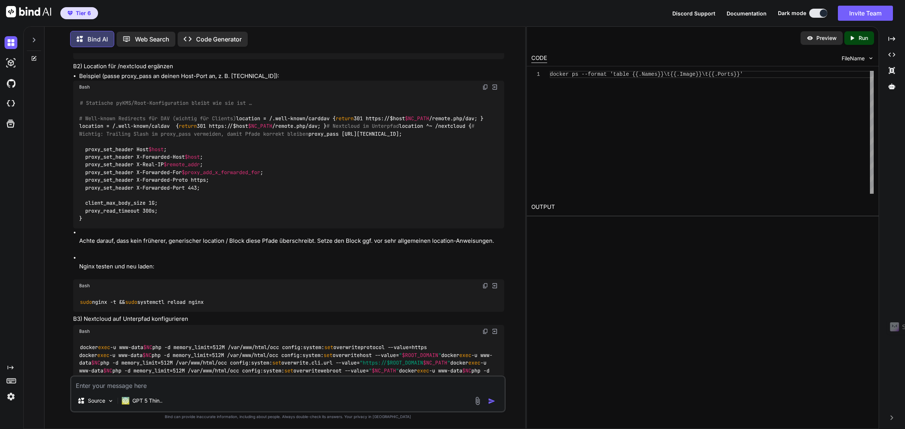
drag, startPoint x: 485, startPoint y: 173, endPoint x: 119, endPoint y: 376, distance: 418.5
click at [119, 377] on textarea at bounding box center [287, 384] width 433 height 14
click at [115, 386] on textarea at bounding box center [287, 384] width 433 height 14
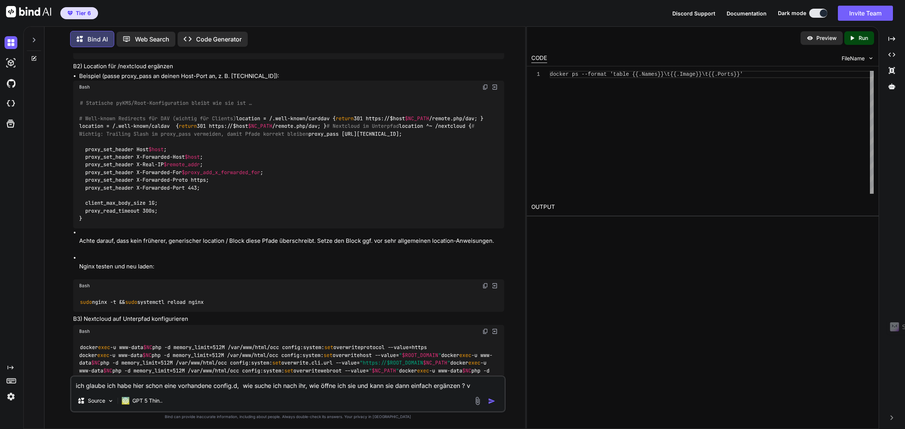
type textarea "ich glaube ich habe hier schon eine vorhandene config.d, wie suche ich nach ihr…"
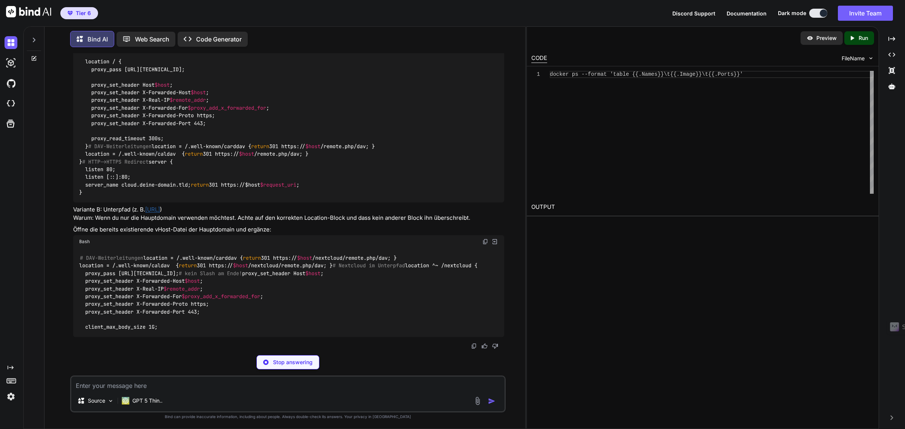
scroll to position [13765, 0]
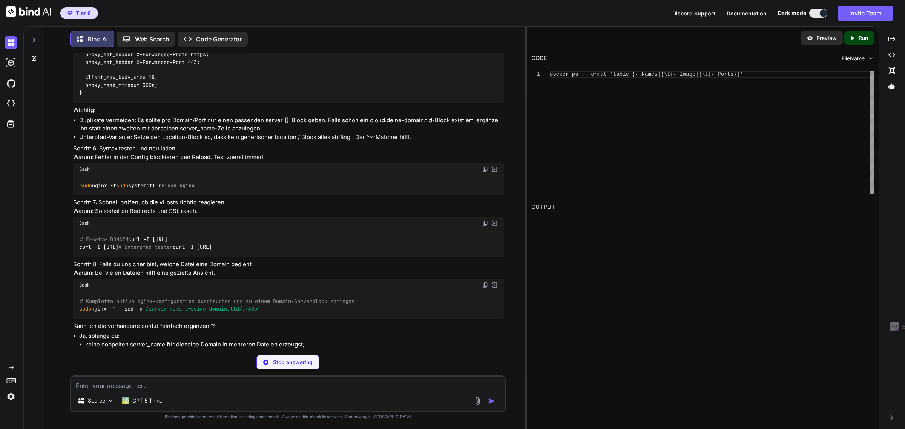
scroll to position [13812, 0]
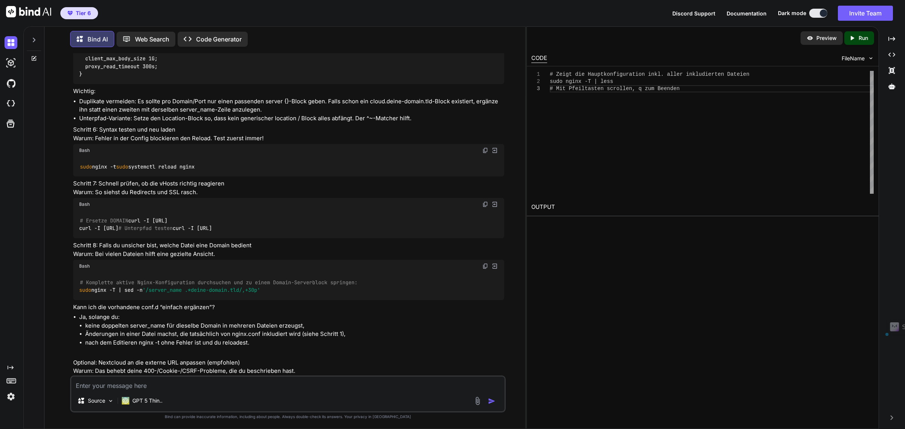
drag, startPoint x: 183, startPoint y: 220, endPoint x: 76, endPoint y: 207, distance: 107.5
drag, startPoint x: 80, startPoint y: 247, endPoint x: 320, endPoint y: 252, distance: 240.2
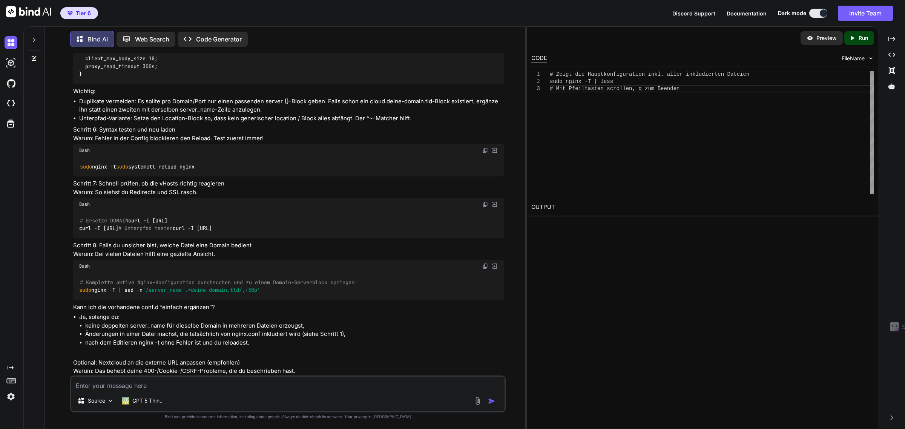
drag, startPoint x: 81, startPoint y: 316, endPoint x: 385, endPoint y: 316, distance: 303.5
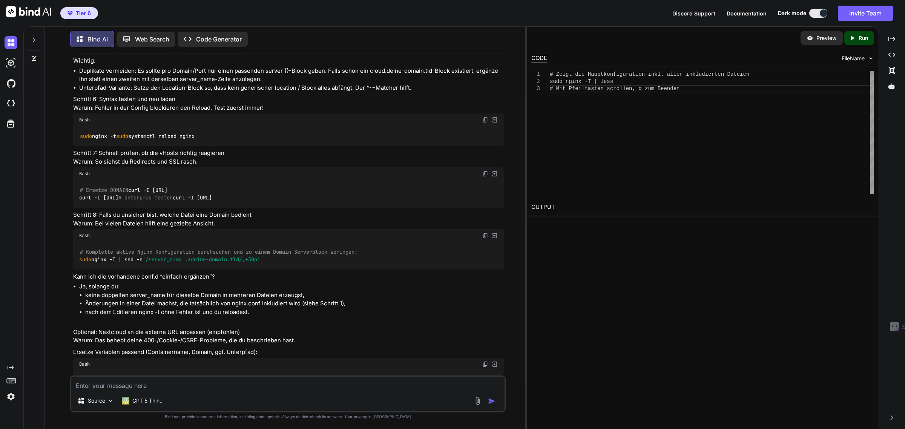
scroll to position [13860, 0]
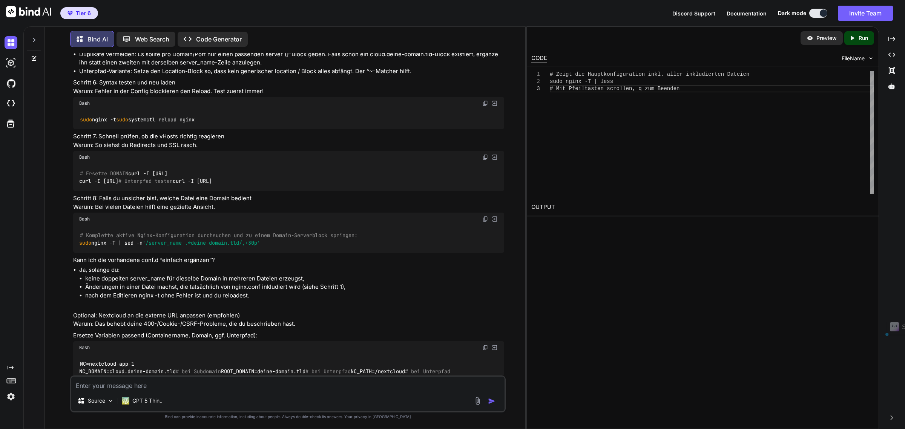
drag, startPoint x: 82, startPoint y: 295, endPoint x: 162, endPoint y: 299, distance: 80.4
drag, startPoint x: 485, startPoint y: 320, endPoint x: 229, endPoint y: 336, distance: 256.5
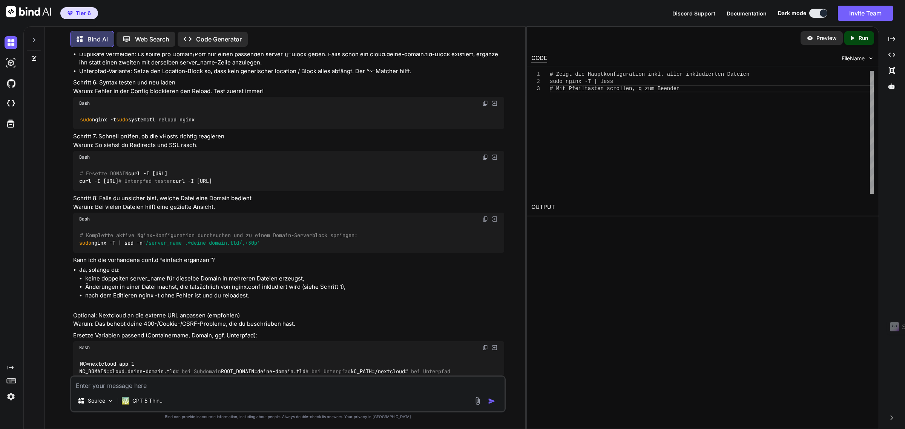
drag, startPoint x: 339, startPoint y: 343, endPoint x: 78, endPoint y: 347, distance: 260.9
copy code "grep -R --line-number --ignore-case "server_name .*DOMAIN" /etc/nginx 2>/dev/nu…"
